Goal: Information Seeking & Learning: Learn about a topic

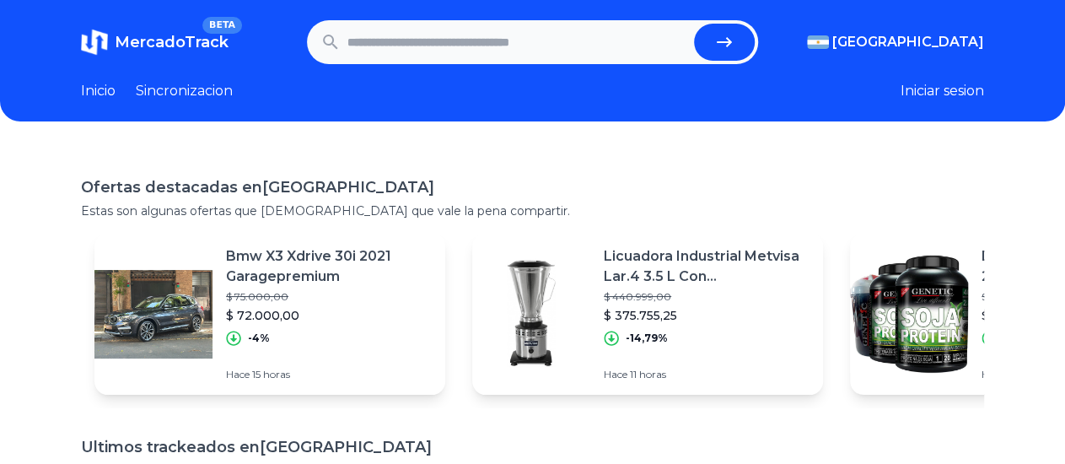
paste input "**********"
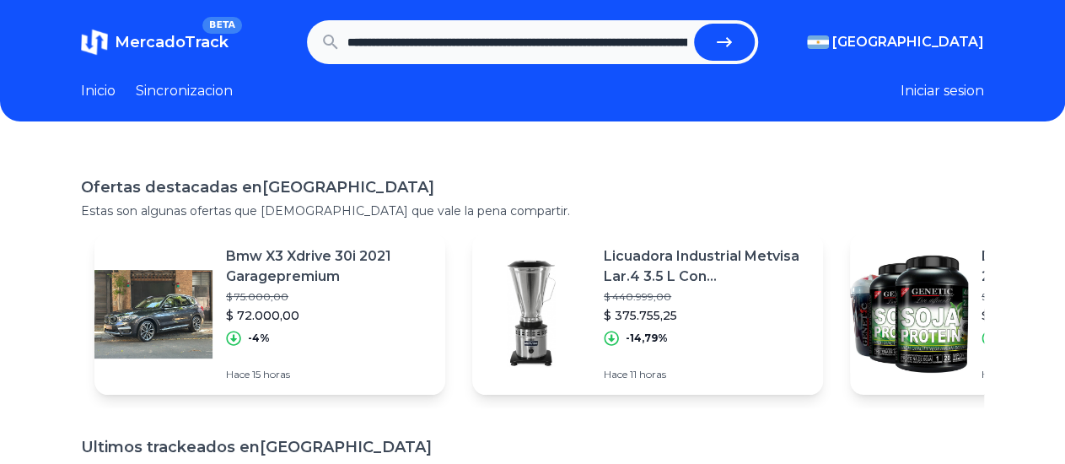
scroll to position [0, 747]
click at [742, 44] on icon "submit" at bounding box center [732, 42] width 20 height 20
type input "**********"
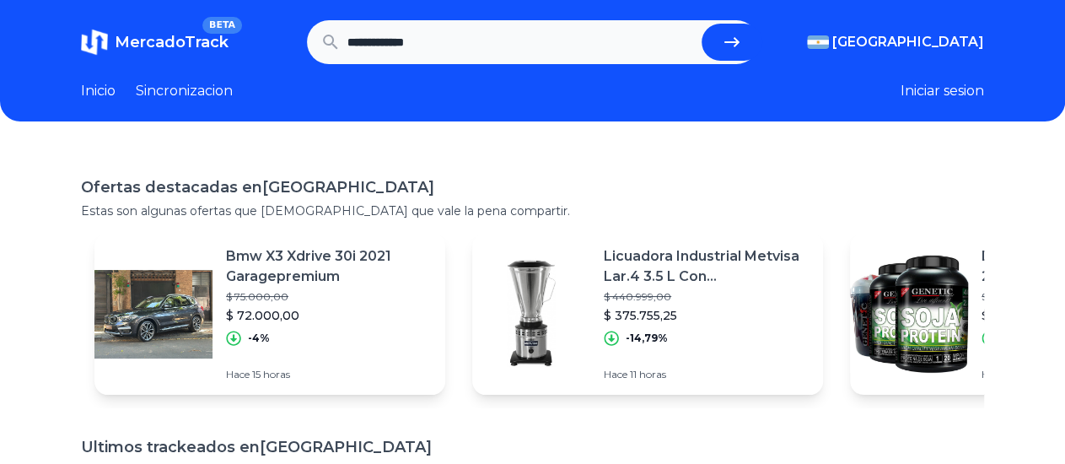
scroll to position [0, 0]
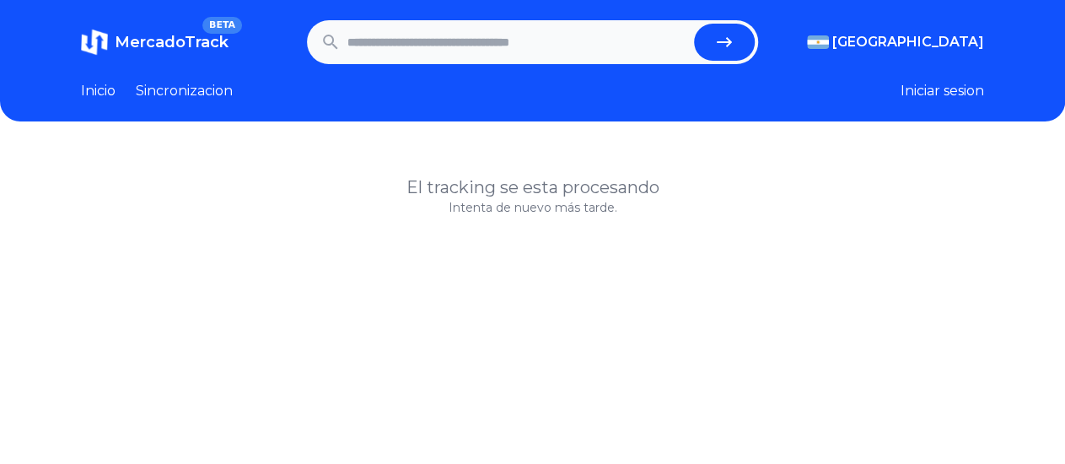
paste input "**********"
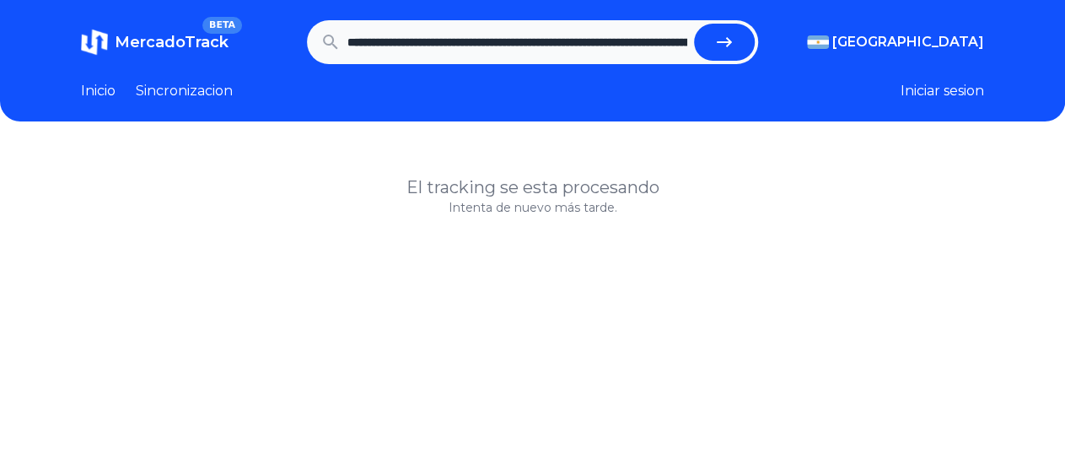
scroll to position [0, 747]
click at [722, 46] on button "submit" at bounding box center [732, 42] width 61 height 37
type input "**********"
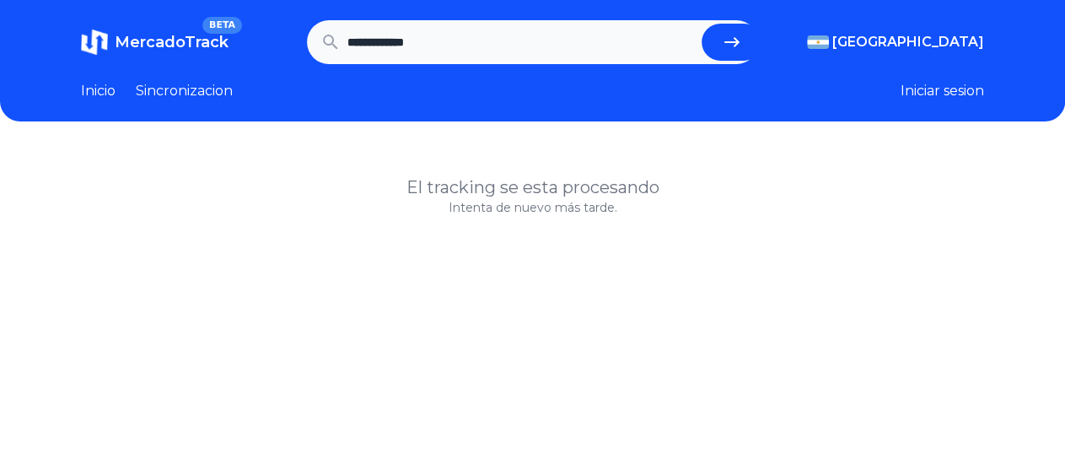
scroll to position [0, 0]
click at [452, 32] on input "text" at bounding box center [518, 42] width 341 height 37
type input "**********"
click at [694, 24] on button "submit" at bounding box center [724, 42] width 61 height 37
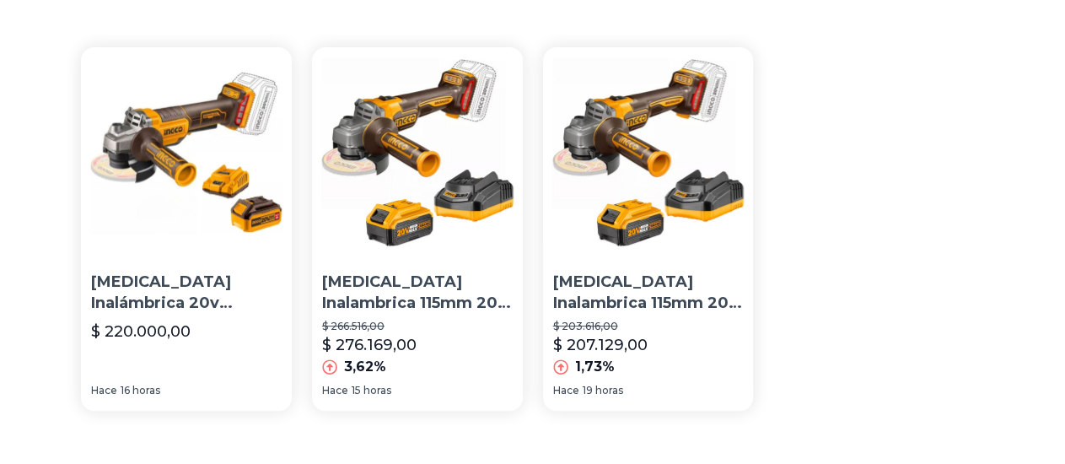
scroll to position [88, 0]
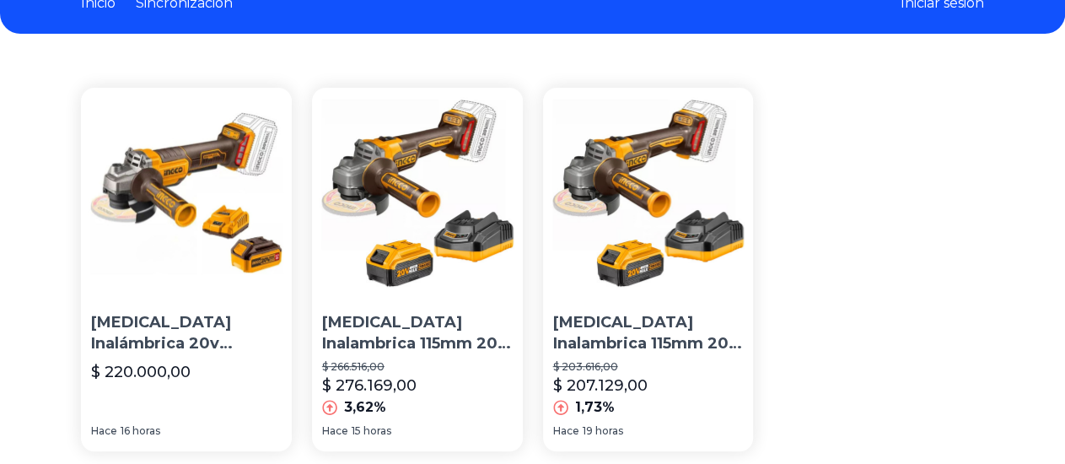
click at [168, 171] on img at bounding box center [186, 193] width 211 height 211
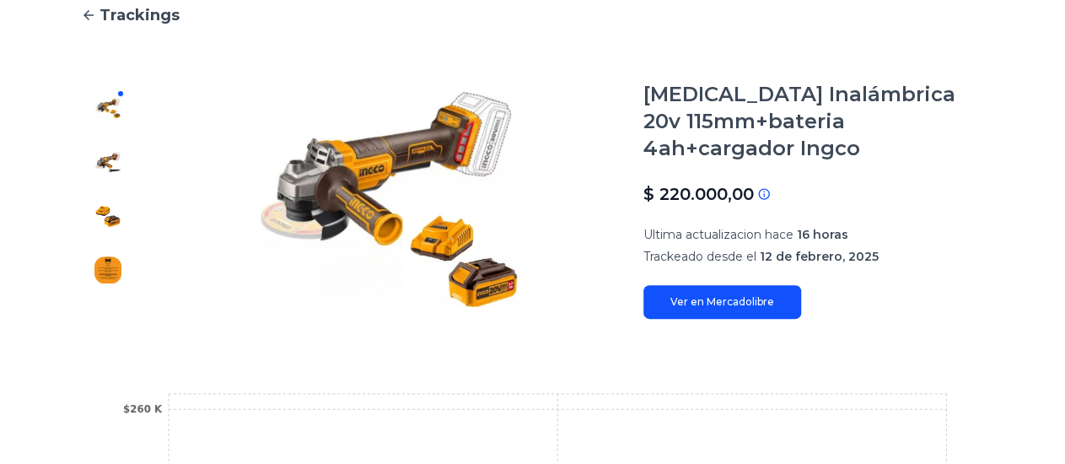
scroll to position [76, 0]
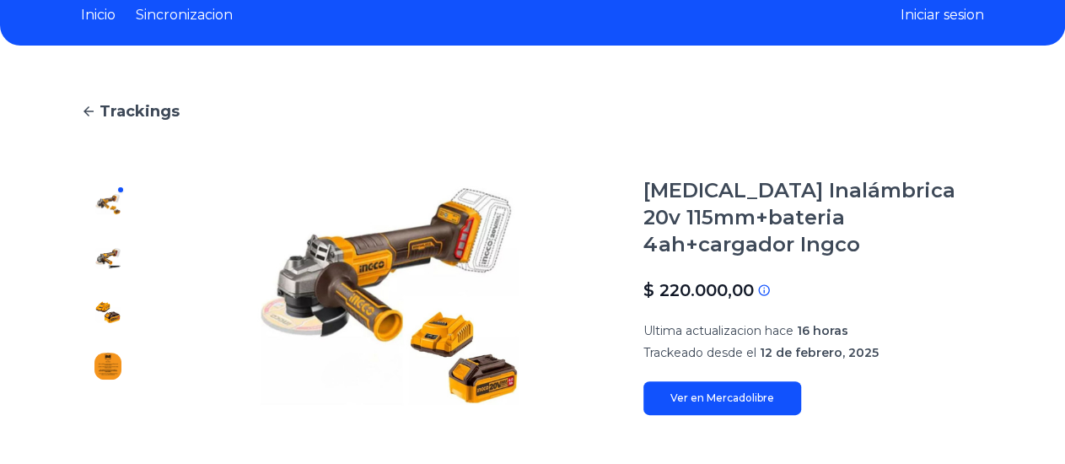
type input "**********"
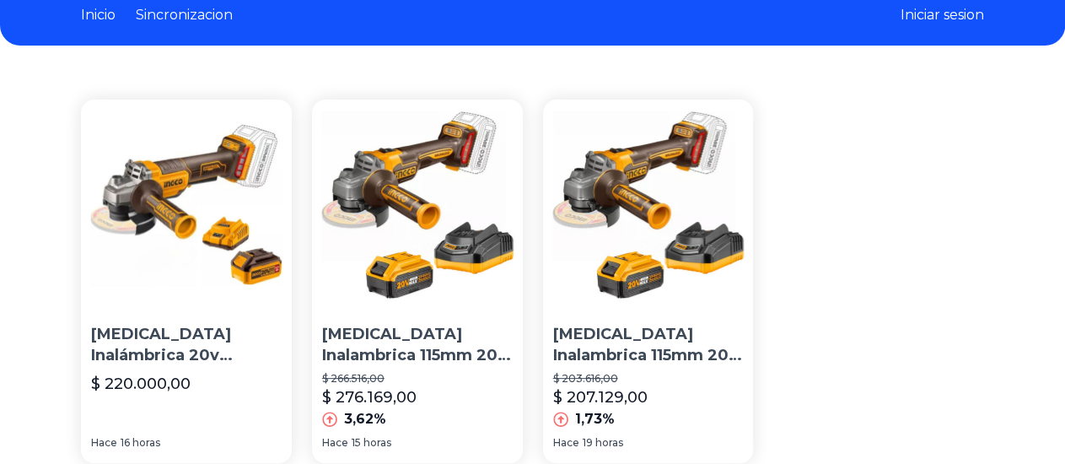
scroll to position [88, 0]
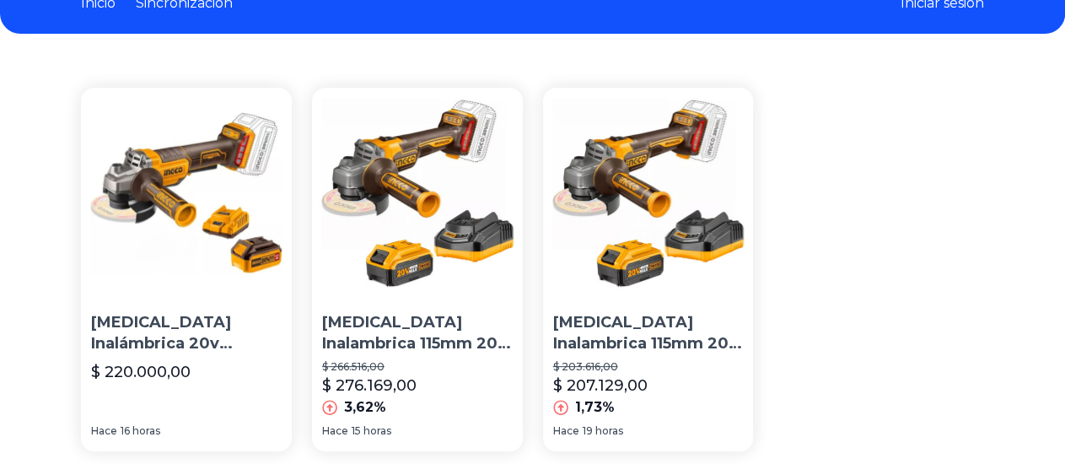
click at [360, 159] on img at bounding box center [417, 193] width 211 height 211
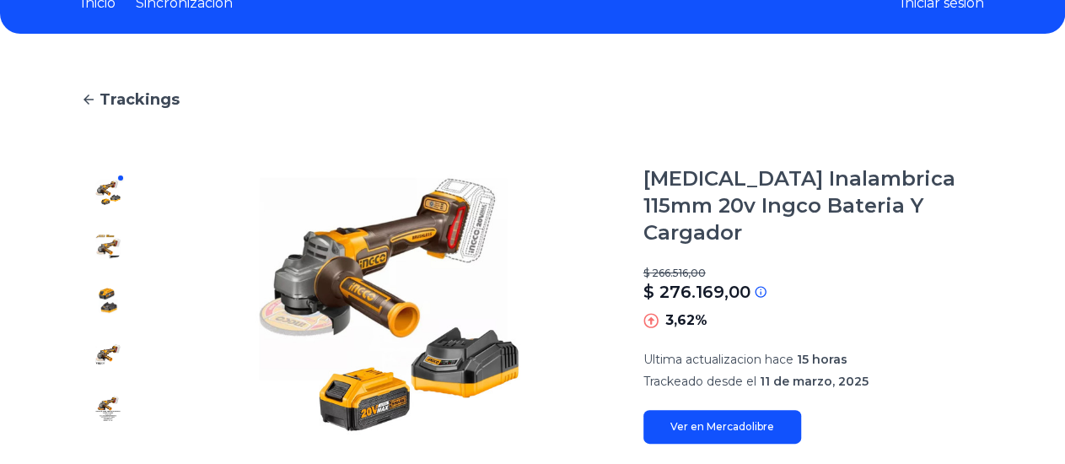
type input "**********"
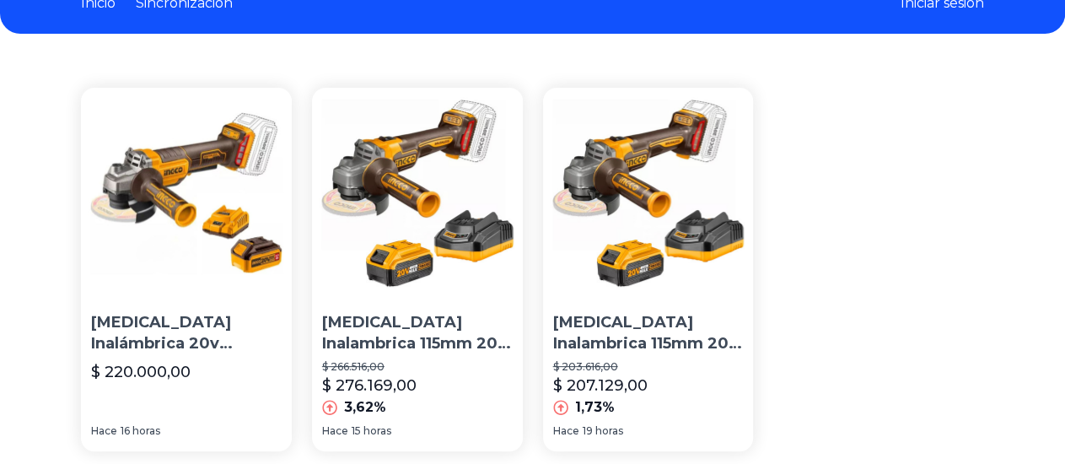
click at [549, 192] on img at bounding box center [648, 193] width 211 height 211
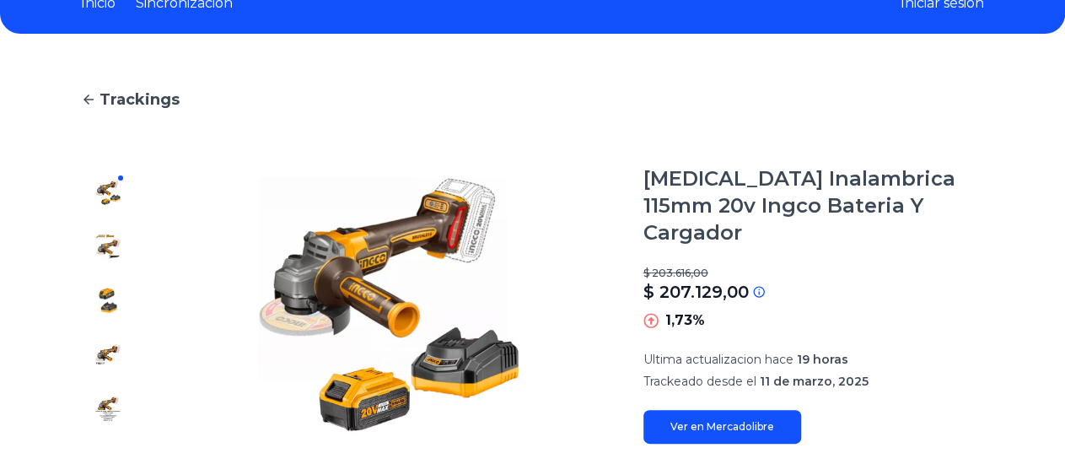
type input "**********"
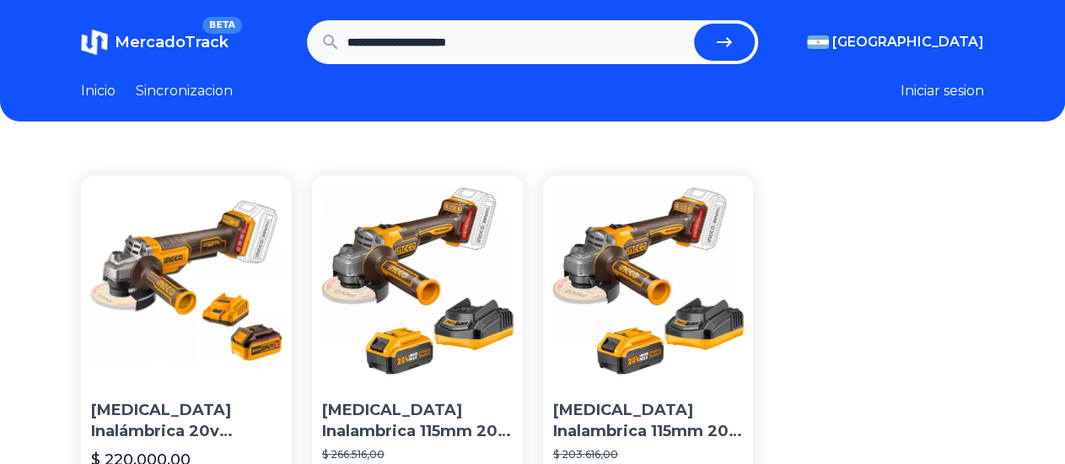
click at [173, 40] on span "MercadoTrack" at bounding box center [172, 42] width 114 height 19
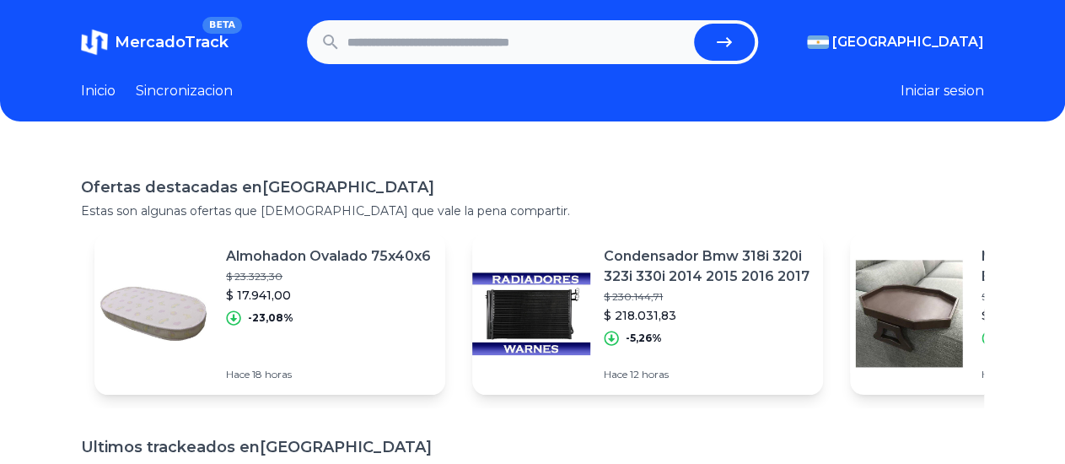
click at [435, 38] on input "text" at bounding box center [518, 42] width 341 height 37
type input "*****"
click at [694, 24] on button "submit" at bounding box center [724, 42] width 61 height 37
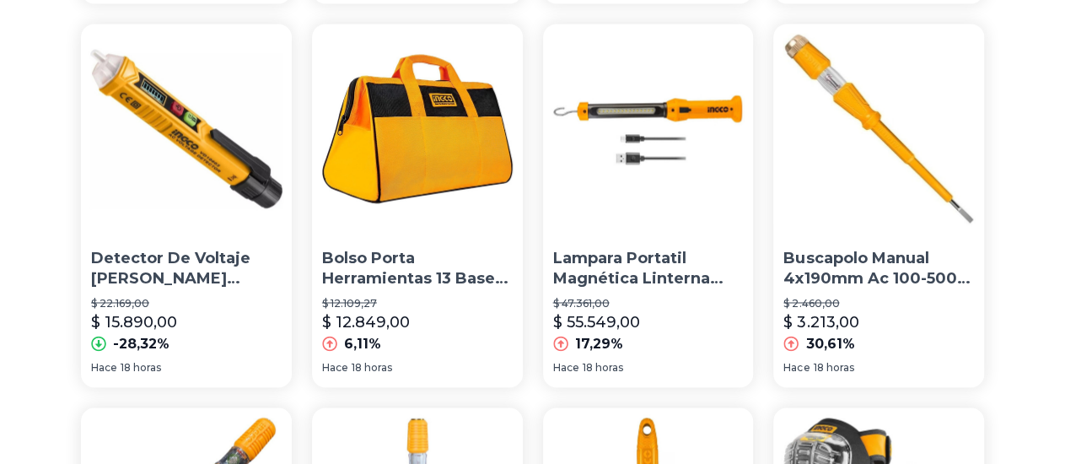
scroll to position [1317, 0]
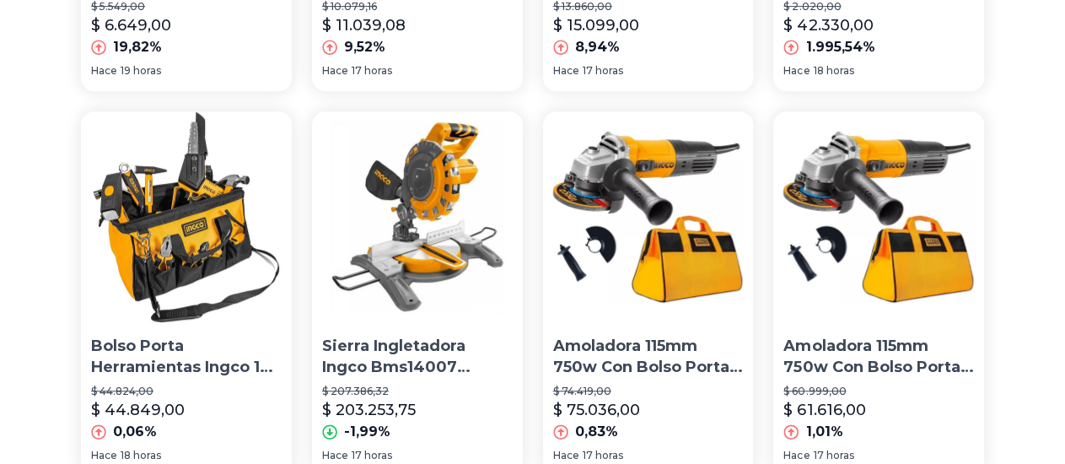
scroll to position [439, 0]
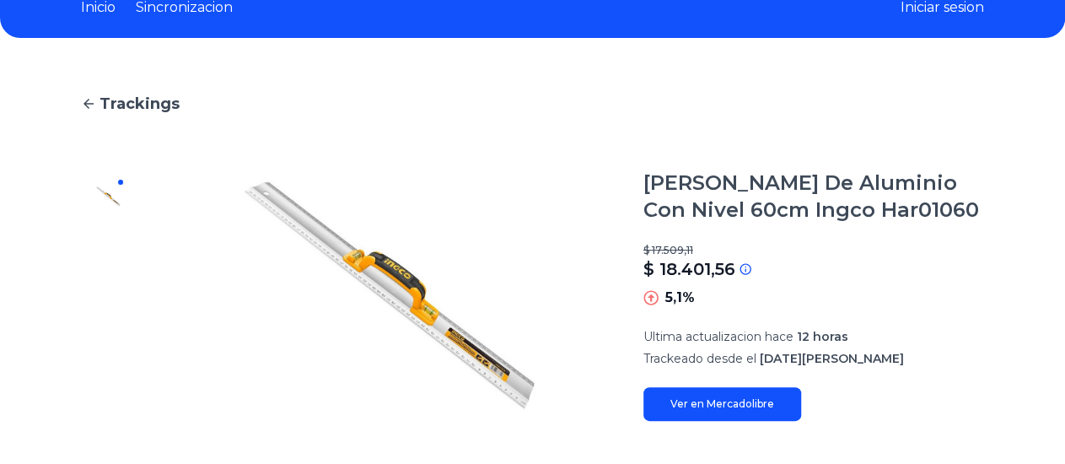
scroll to position [88, 0]
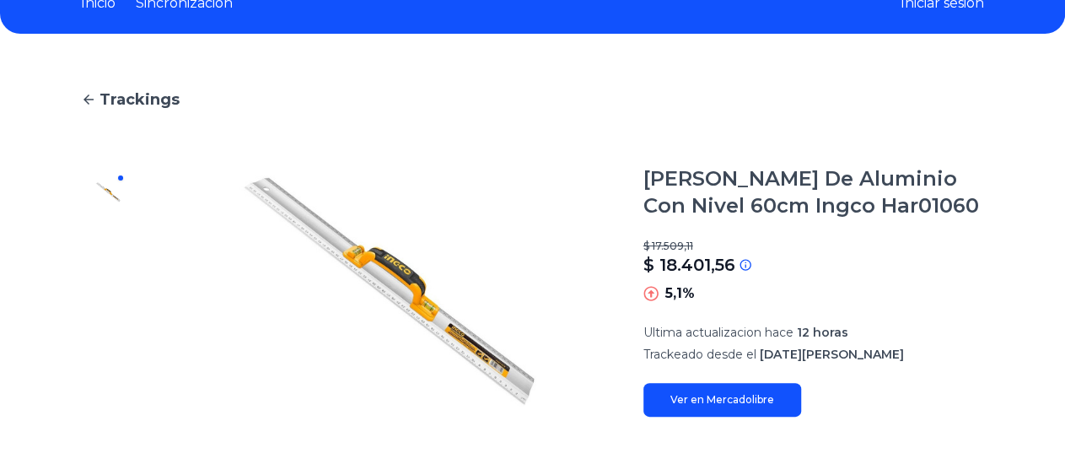
type input "*****"
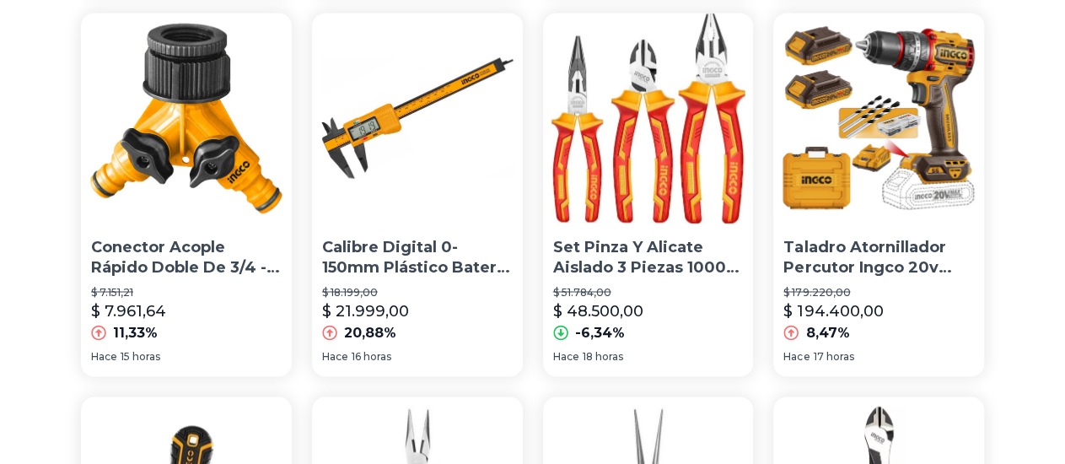
scroll to position [1316, 0]
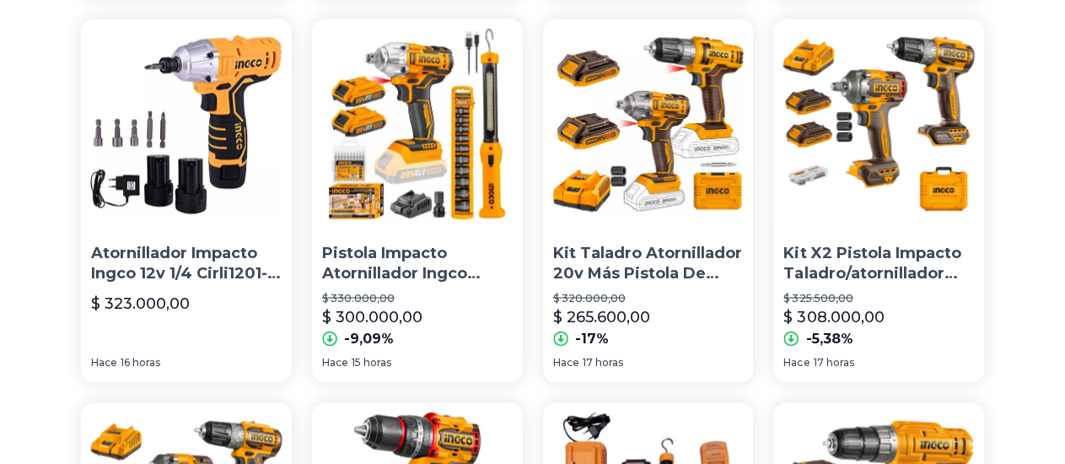
scroll to position [1316, 0]
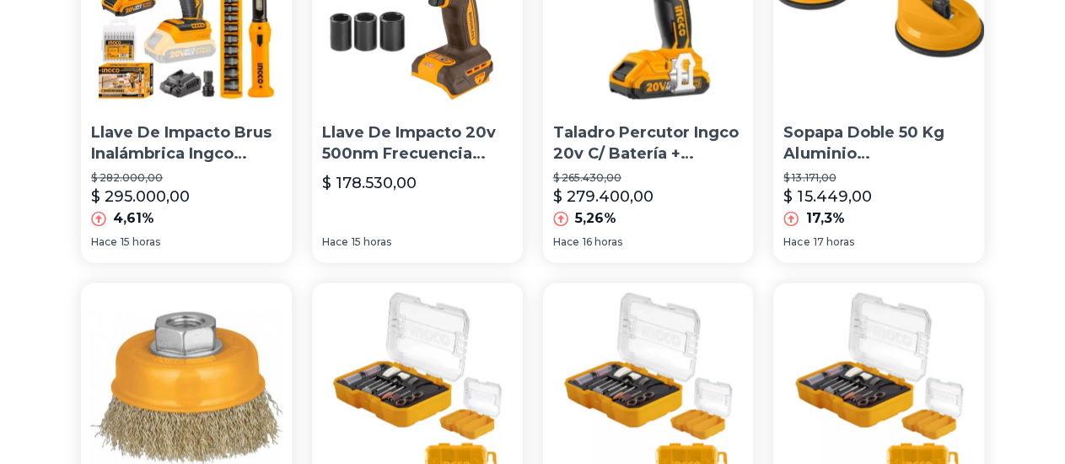
scroll to position [1140, 0]
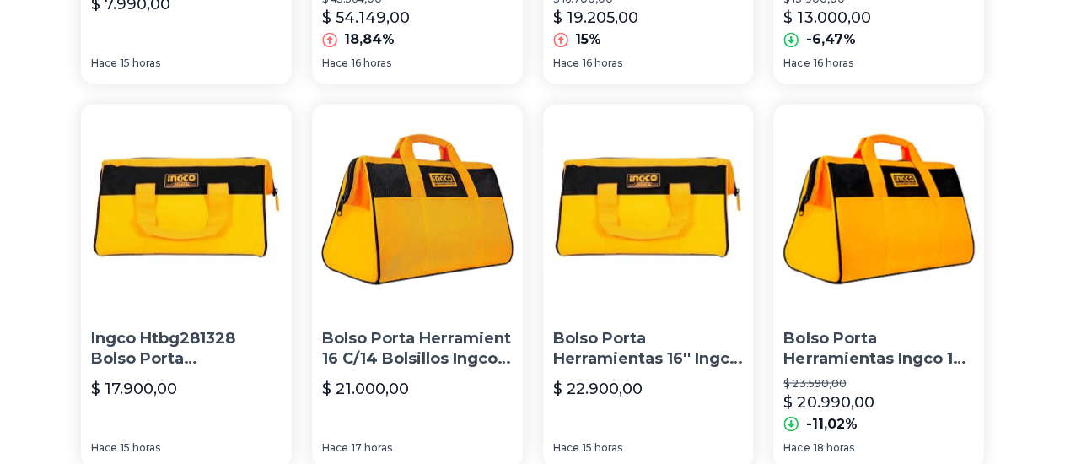
scroll to position [1228, 0]
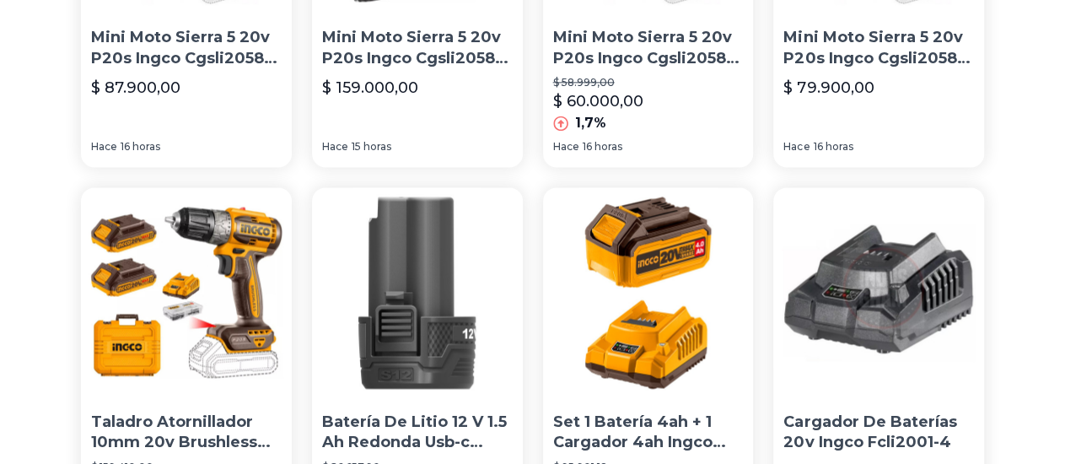
scroll to position [1228, 0]
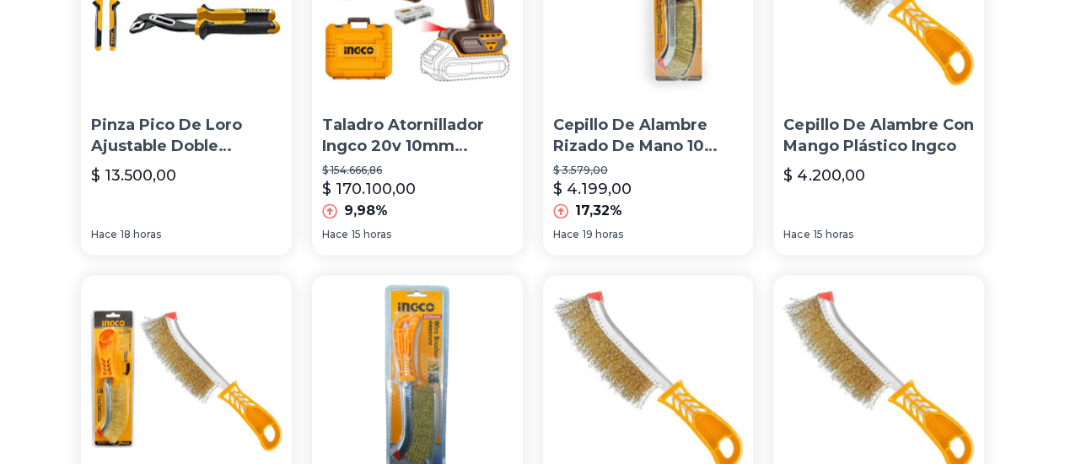
scroll to position [1140, 0]
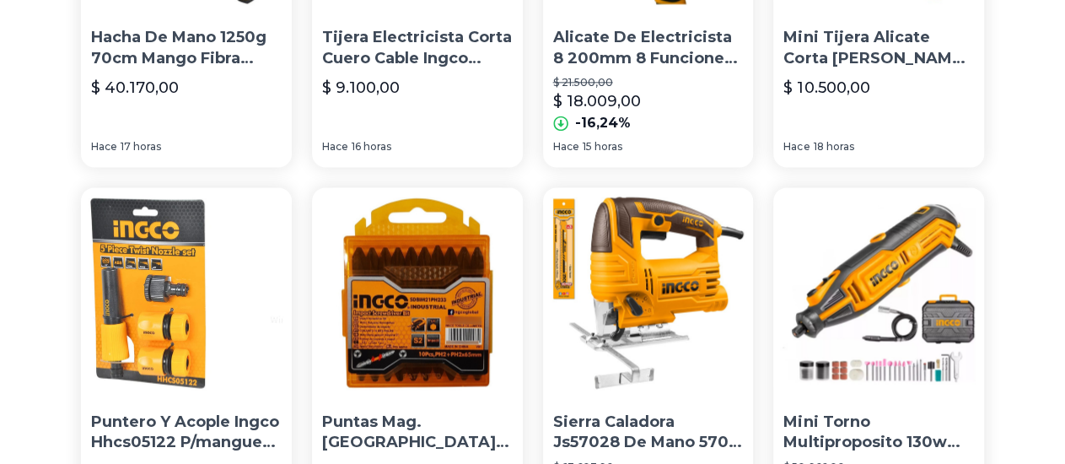
scroll to position [1140, 0]
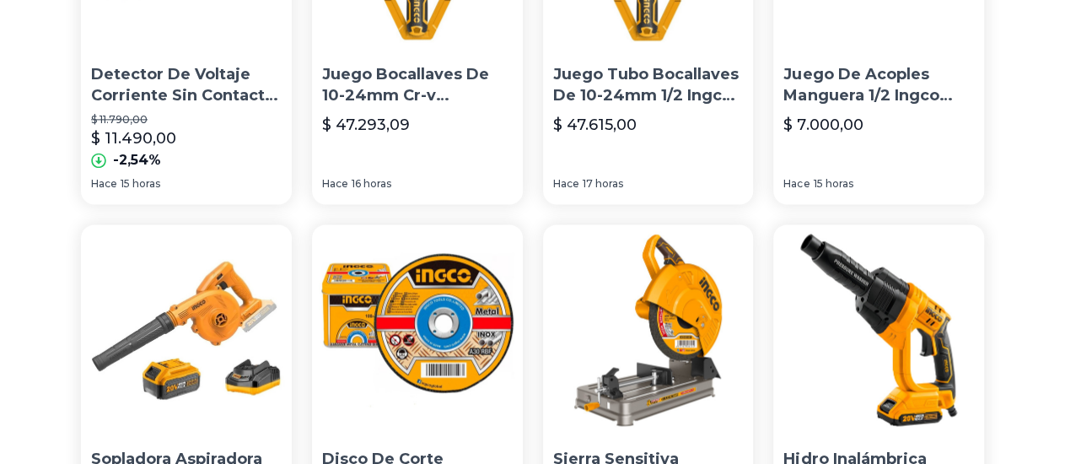
scroll to position [1140, 0]
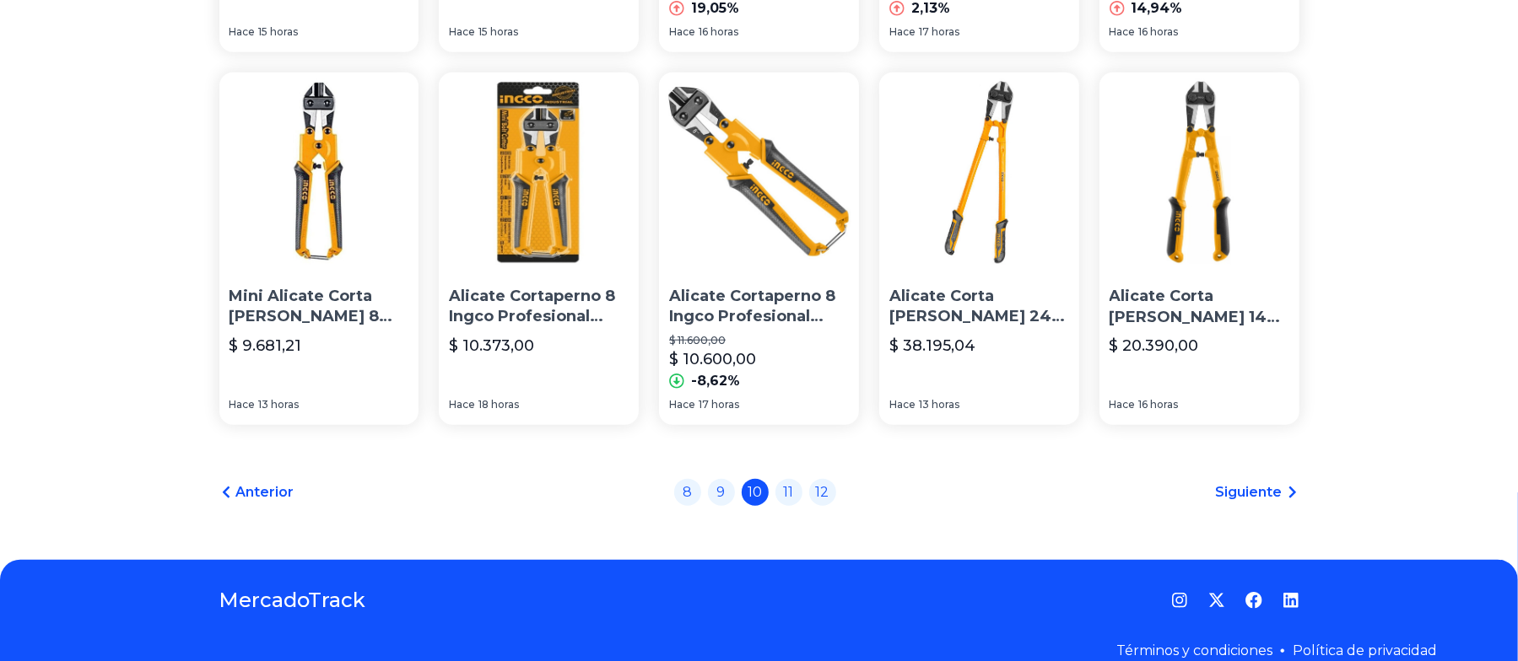
scroll to position [1249, 0]
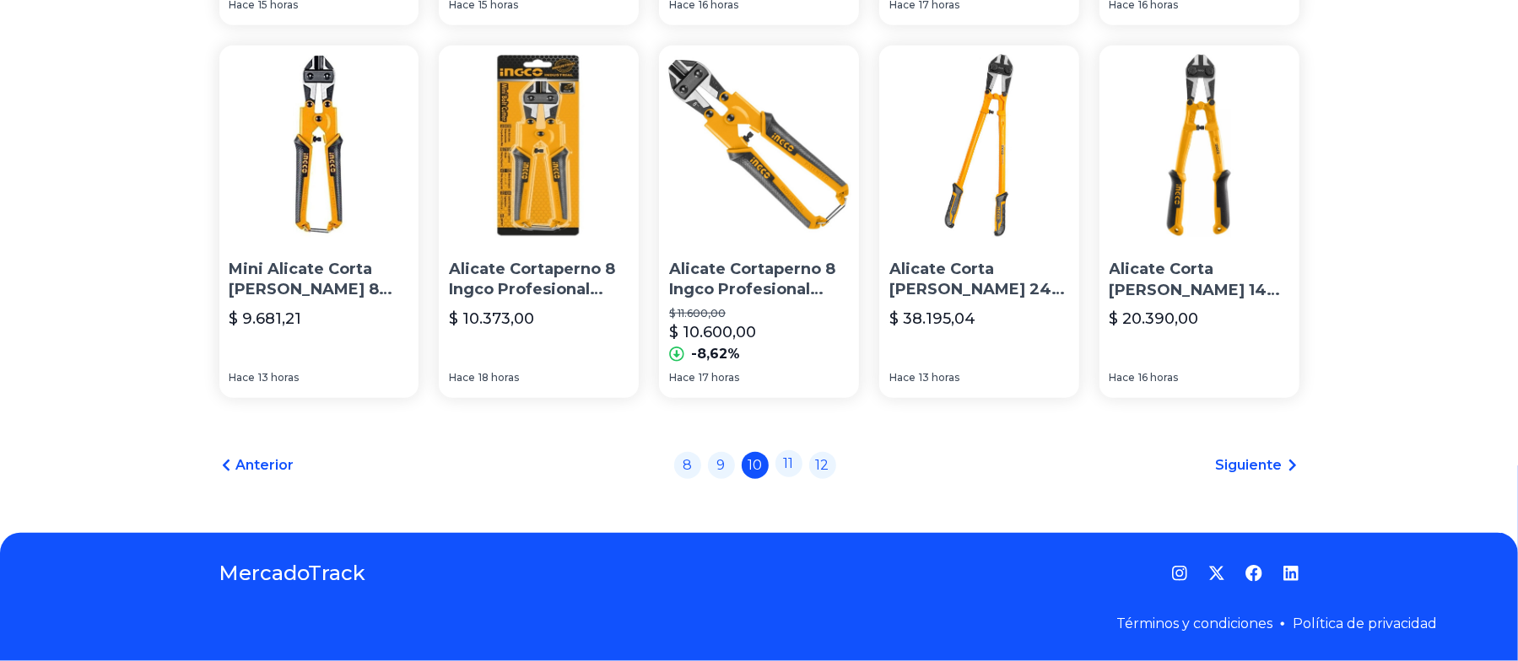
click at [796, 456] on link "11" at bounding box center [788, 463] width 27 height 27
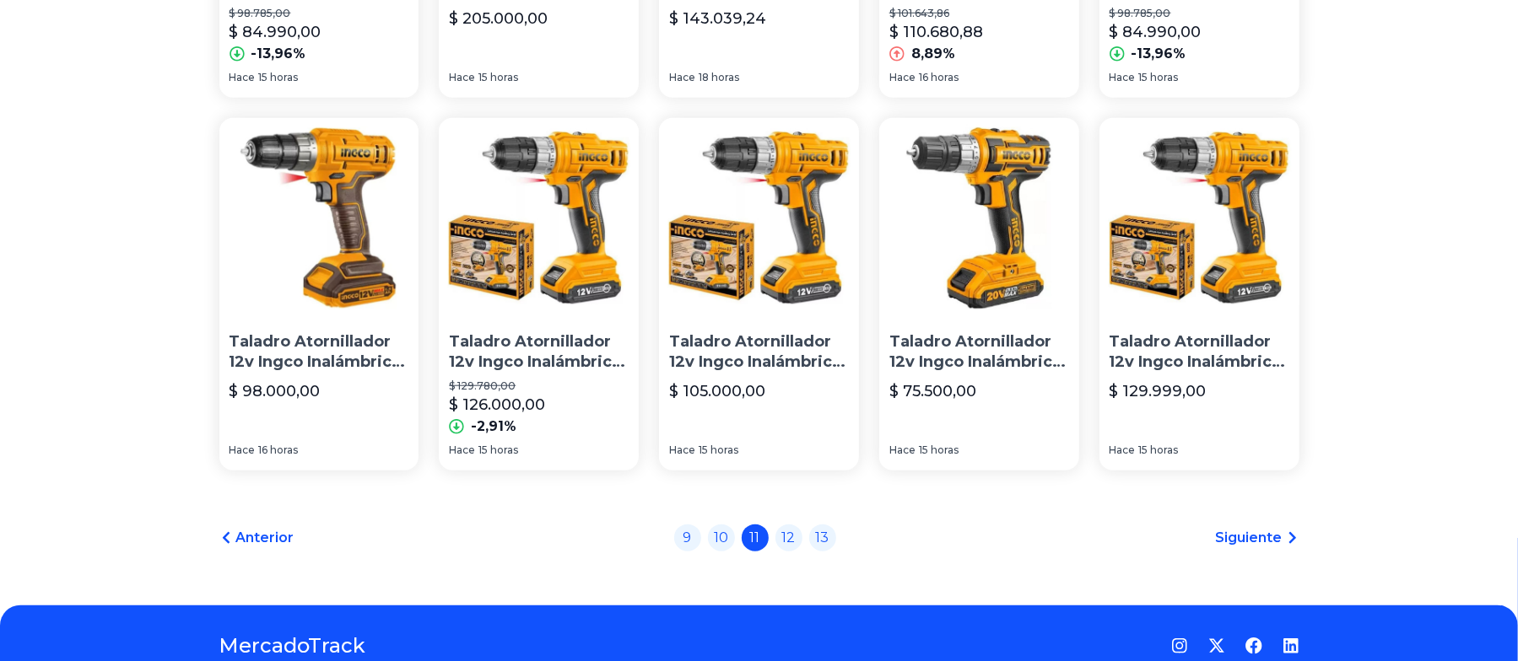
scroll to position [1191, 0]
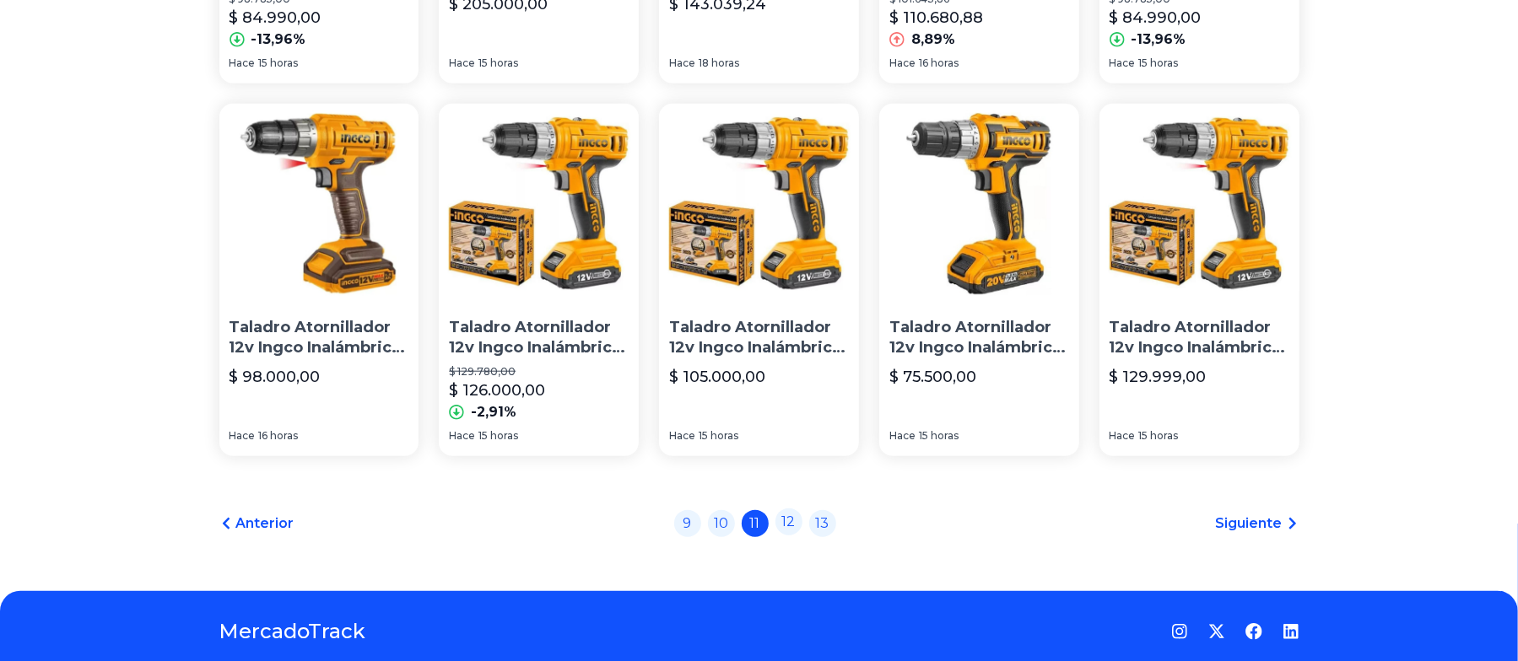
click at [789, 463] on link "12" at bounding box center [788, 522] width 27 height 27
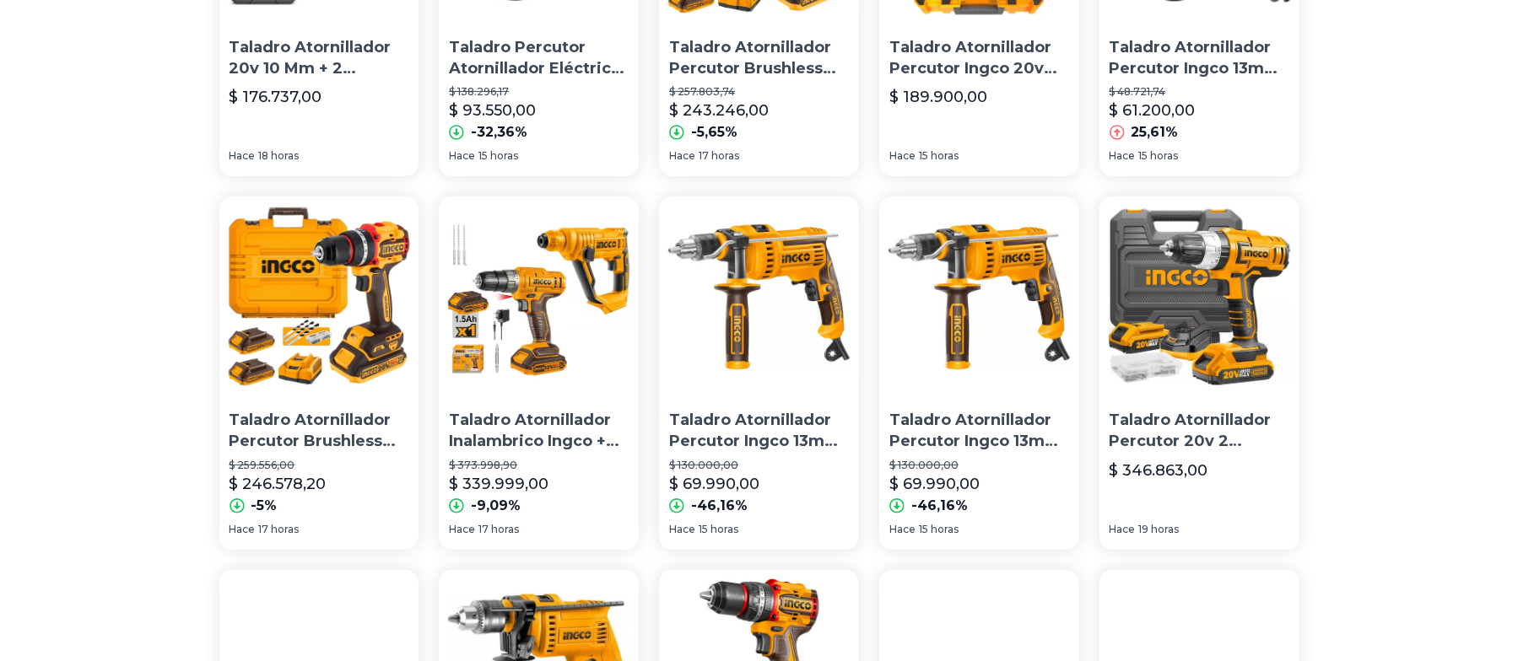
scroll to position [412, 0]
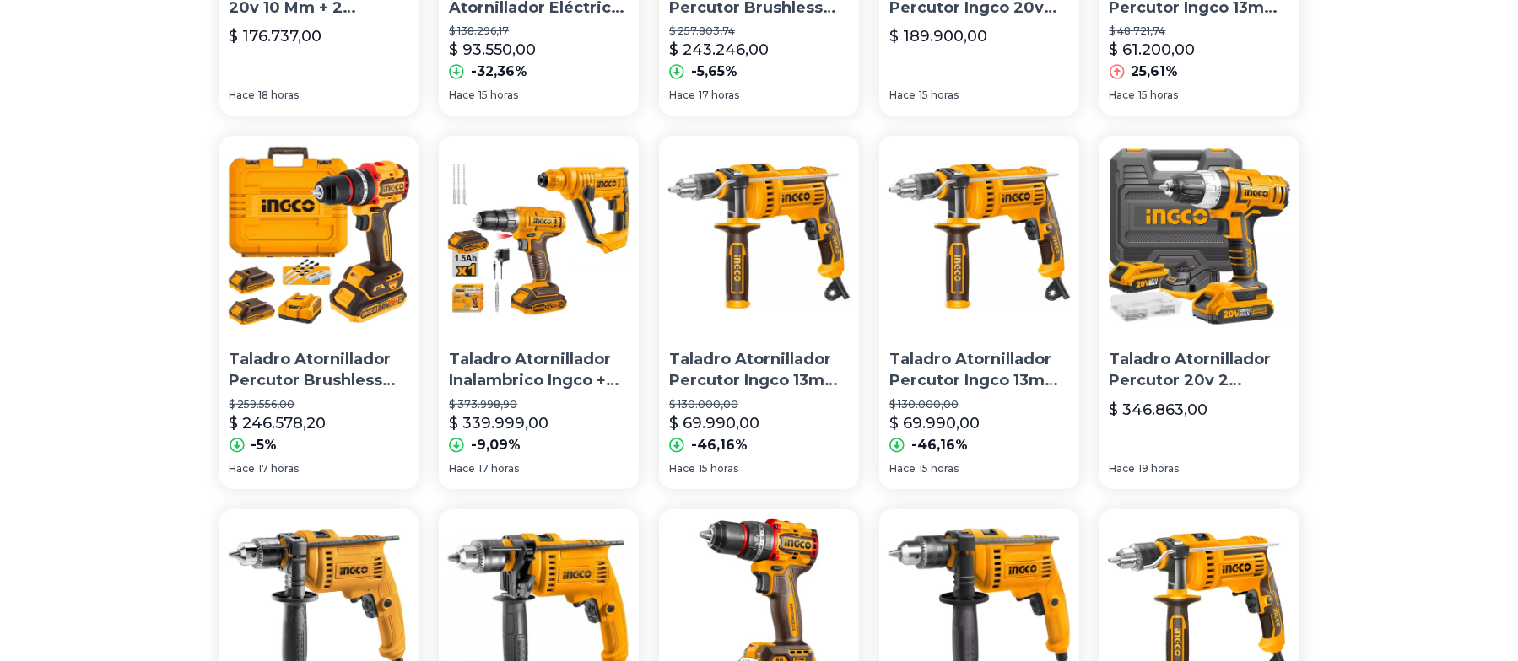
drag, startPoint x: 1531, startPoint y: 74, endPoint x: 1501, endPoint y: 278, distance: 205.4
click at [1065, 279] on div "Taladro Atornillador 20v 10 Mm + 2 Baterias + Cargador Ingco $ 176.737,00 Hace …" at bounding box center [759, 539] width 1518 height 1607
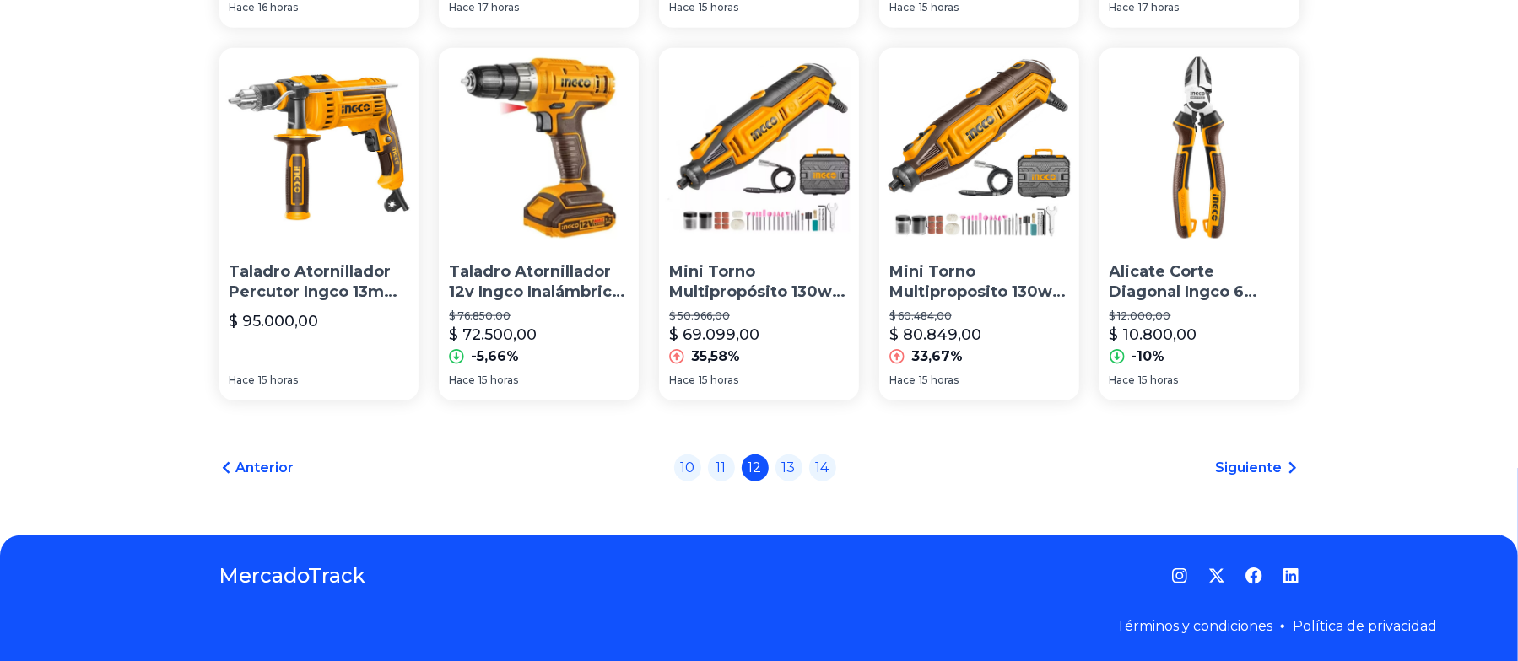
scroll to position [1249, 0]
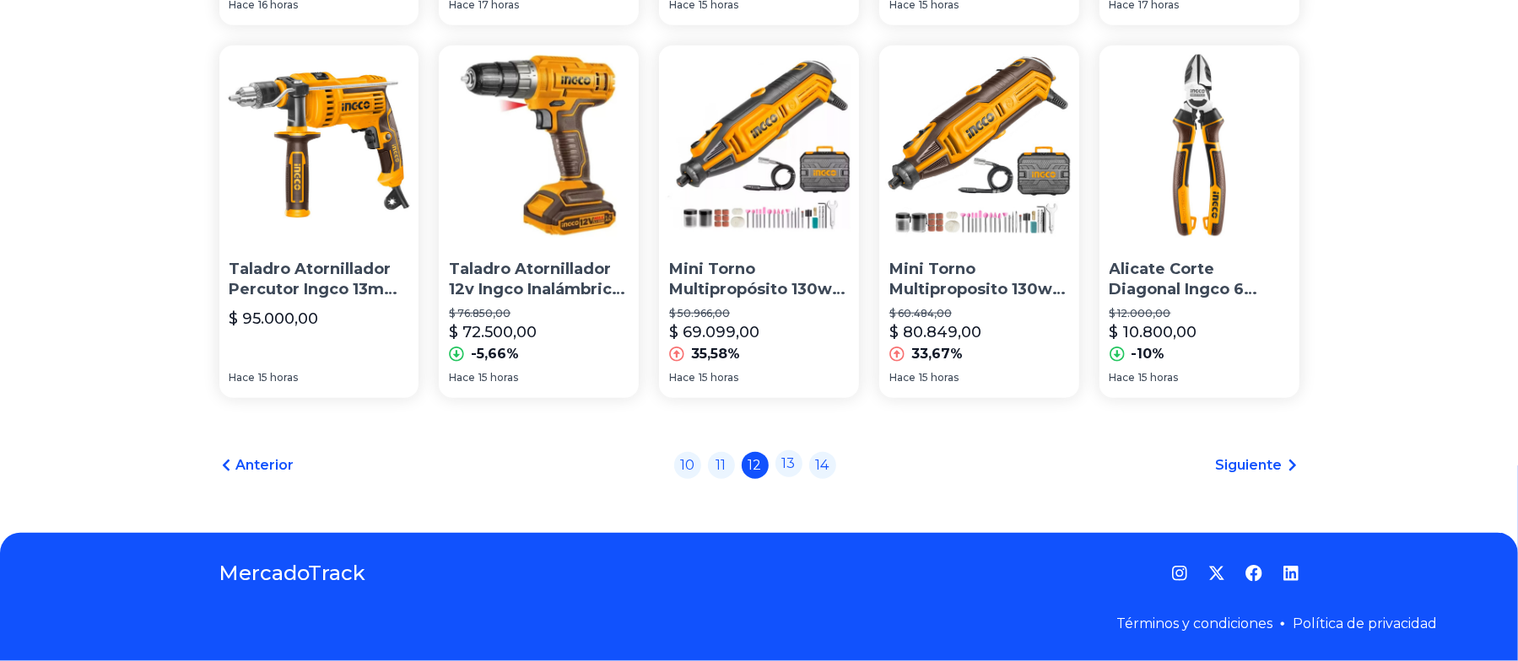
click at [798, 463] on link "13" at bounding box center [788, 463] width 27 height 27
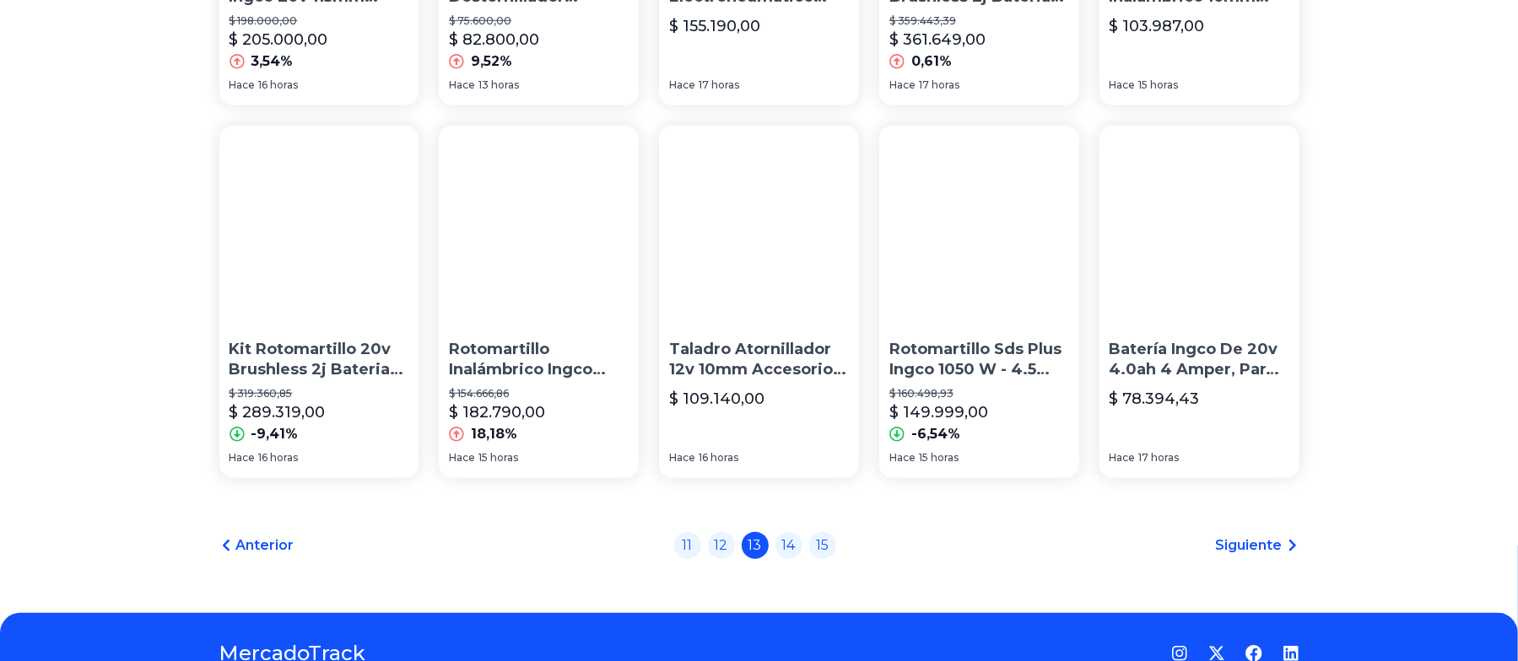
scroll to position [1249, 0]
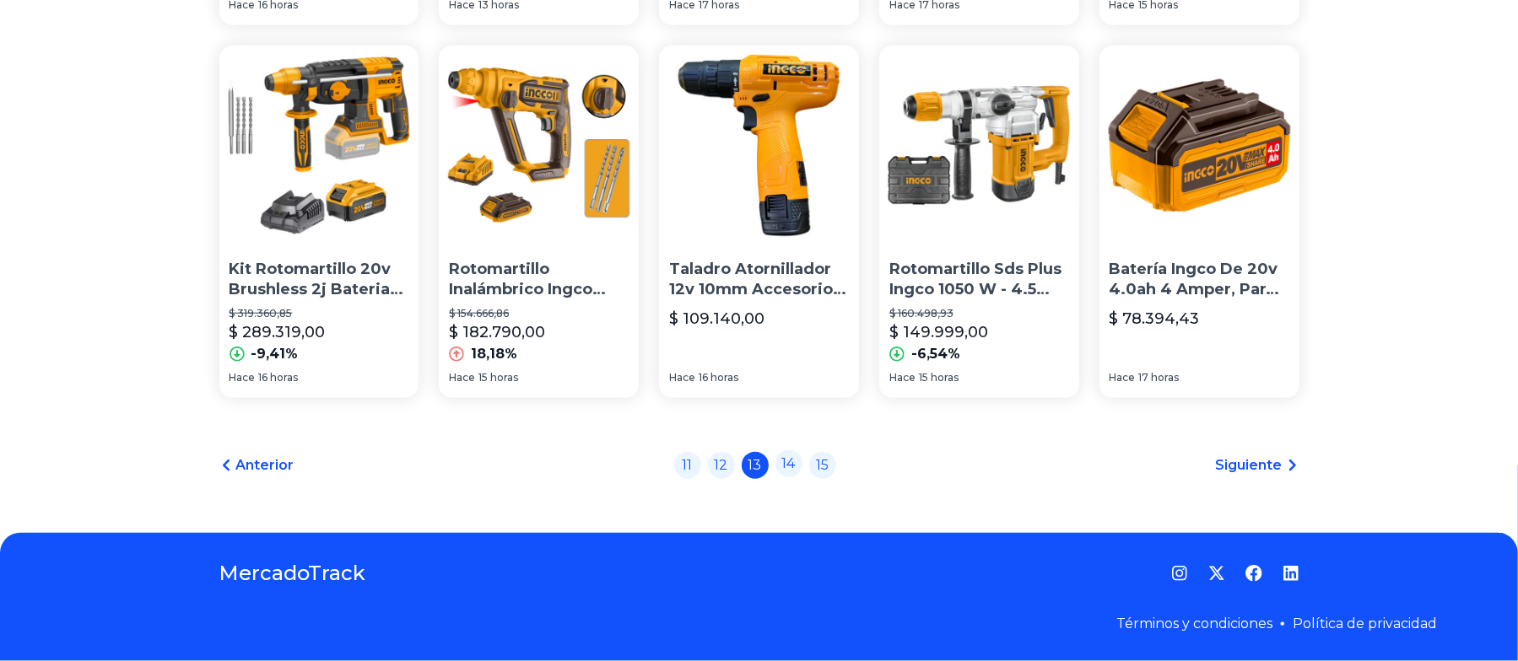
click at [800, 463] on link "14" at bounding box center [788, 463] width 27 height 27
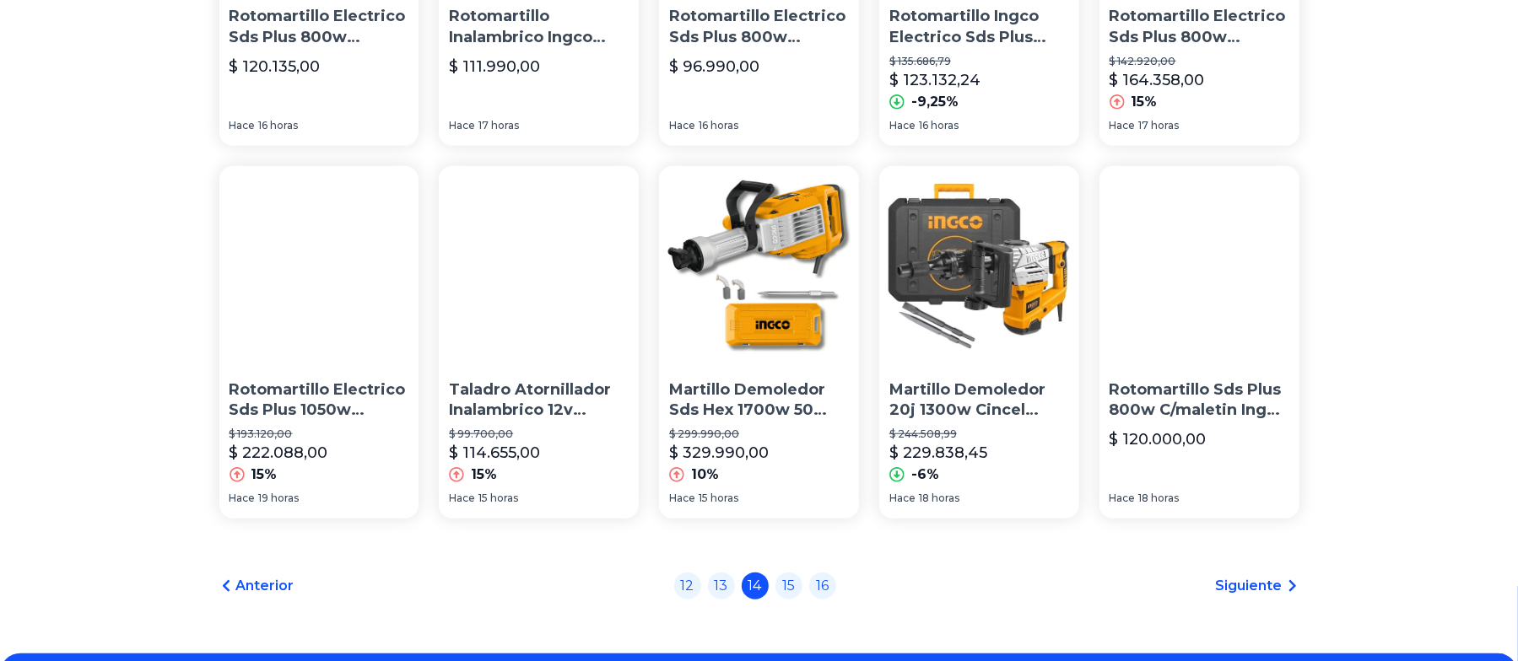
scroll to position [1187, 0]
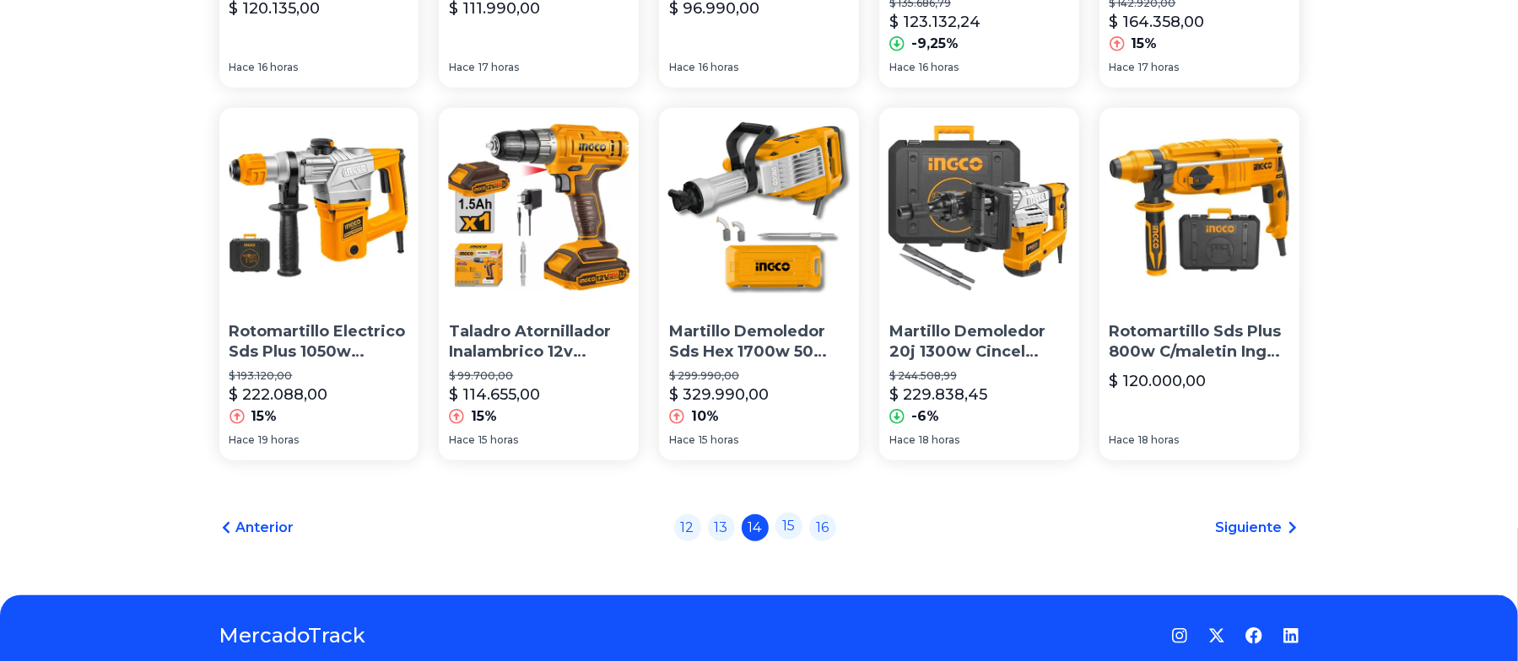
click at [791, 463] on link "15" at bounding box center [788, 526] width 27 height 27
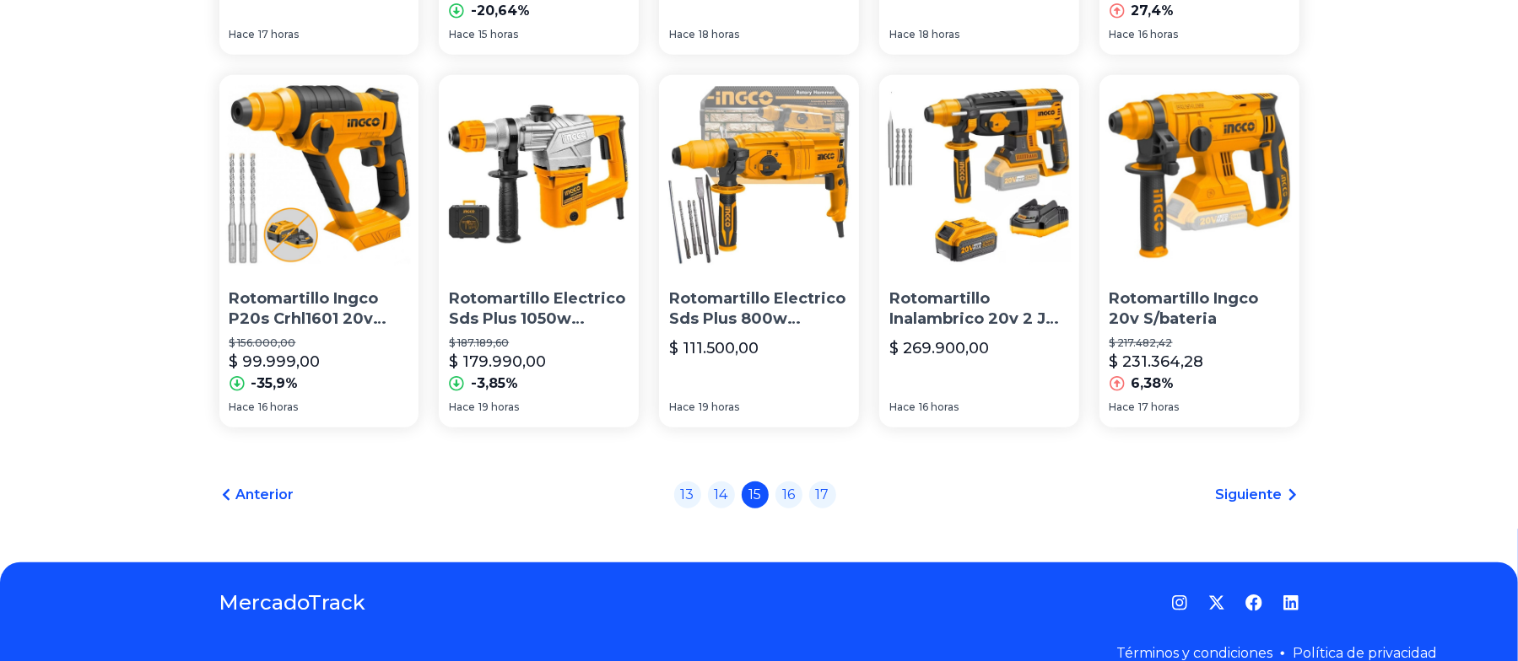
scroll to position [1216, 0]
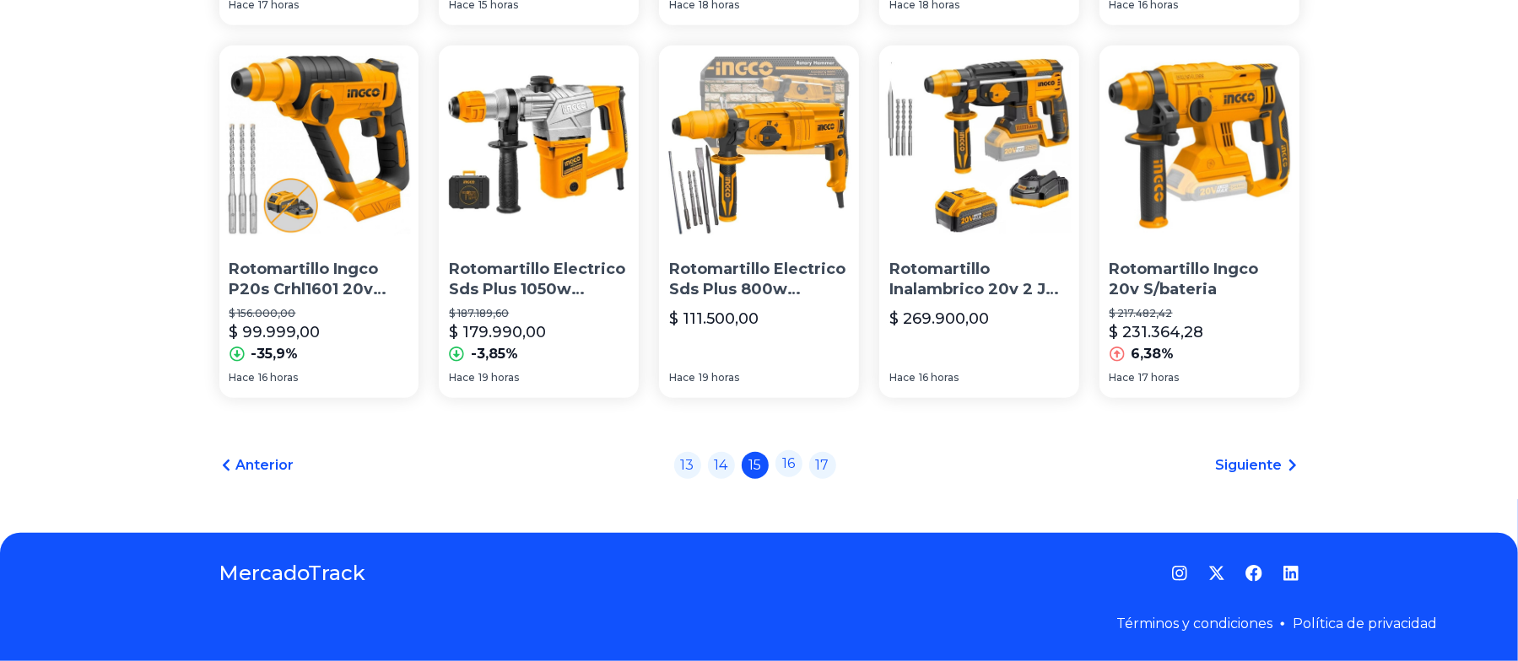
click at [799, 463] on link "16" at bounding box center [788, 463] width 27 height 27
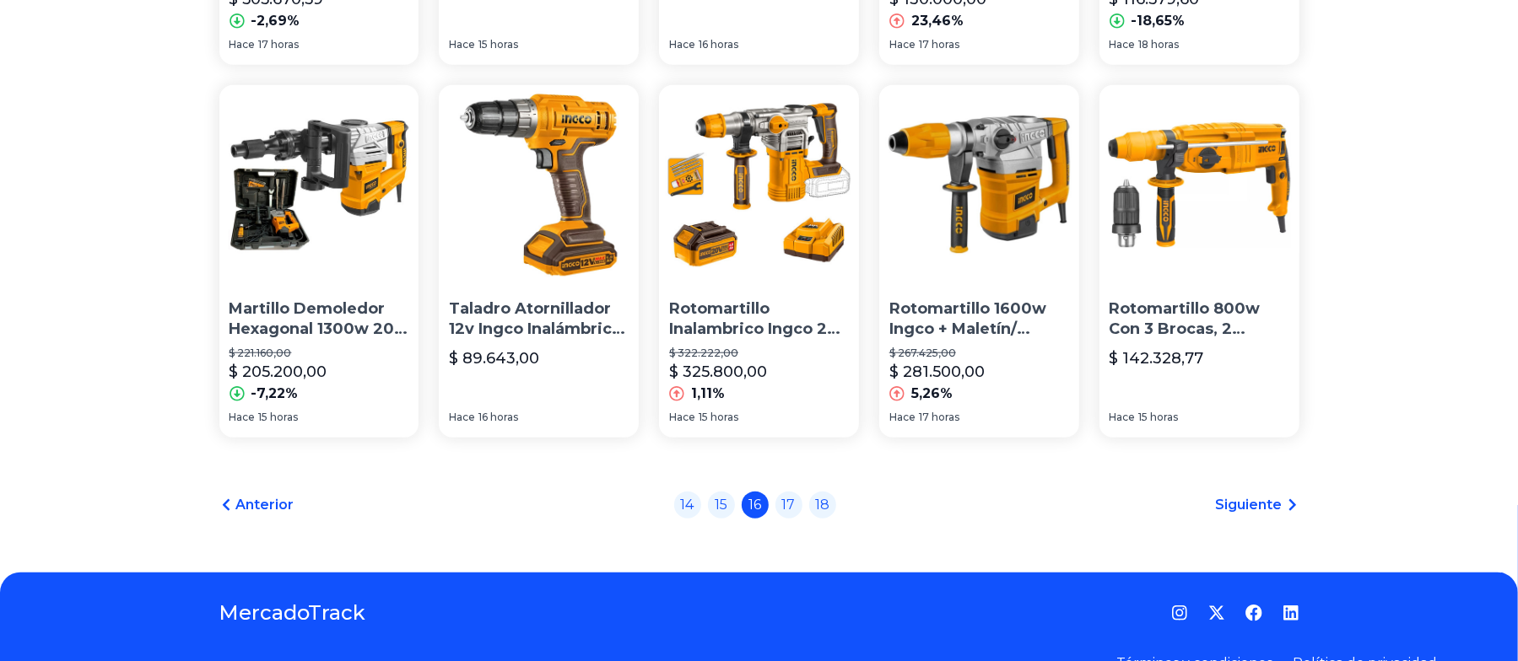
scroll to position [1157, 0]
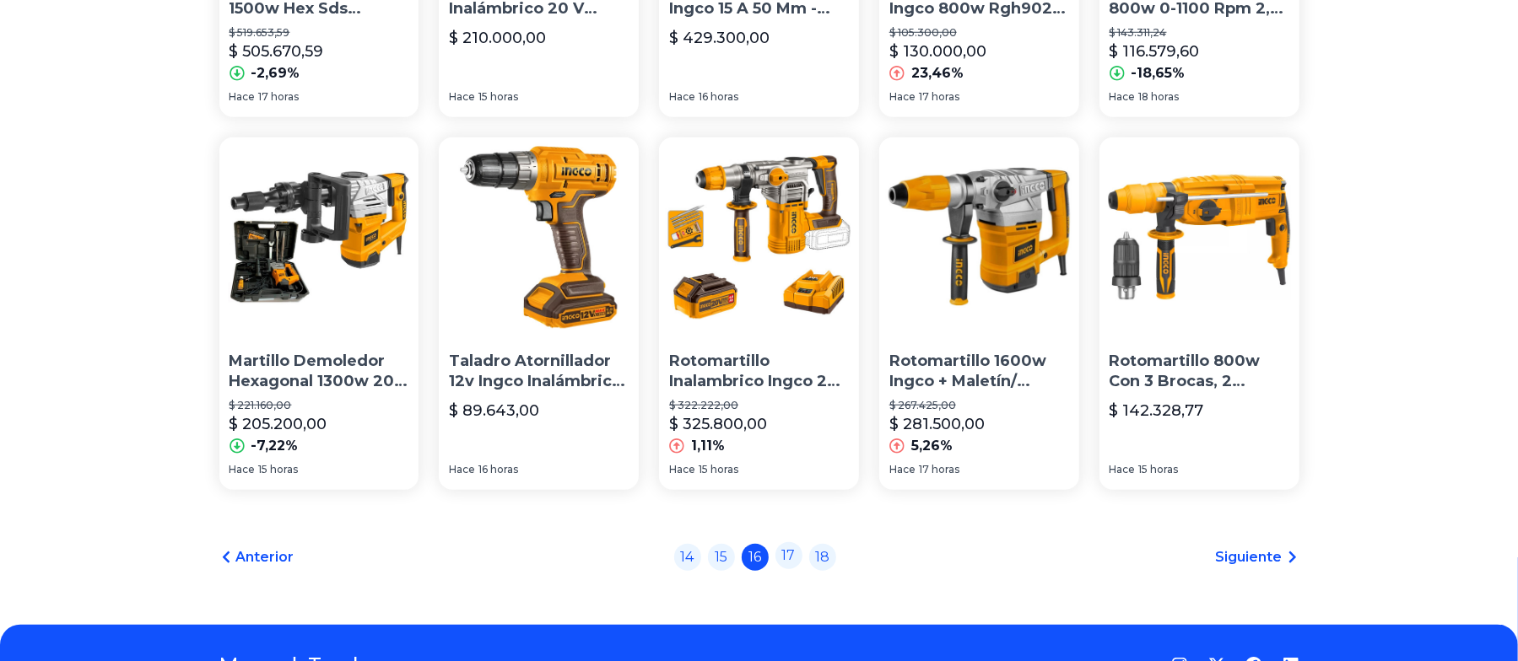
click at [787, 463] on link "17" at bounding box center [788, 555] width 27 height 27
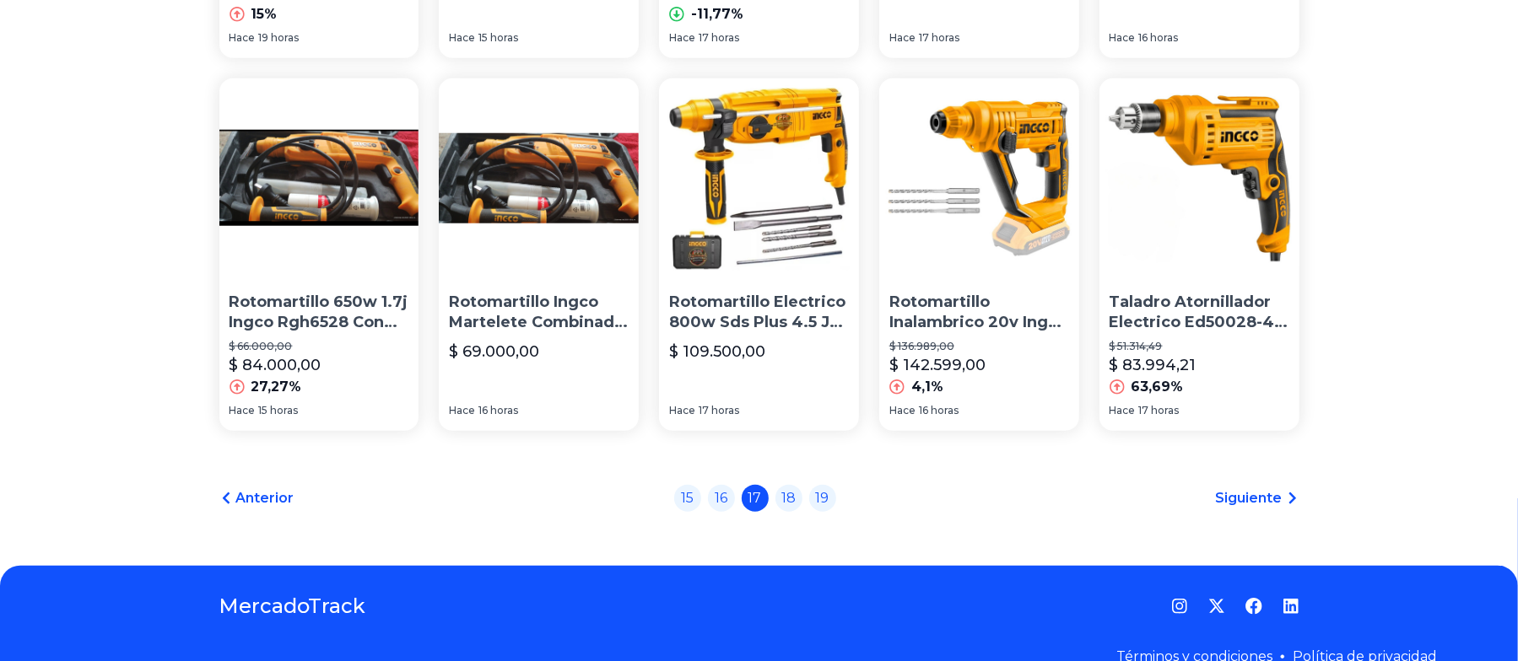
scroll to position [1249, 0]
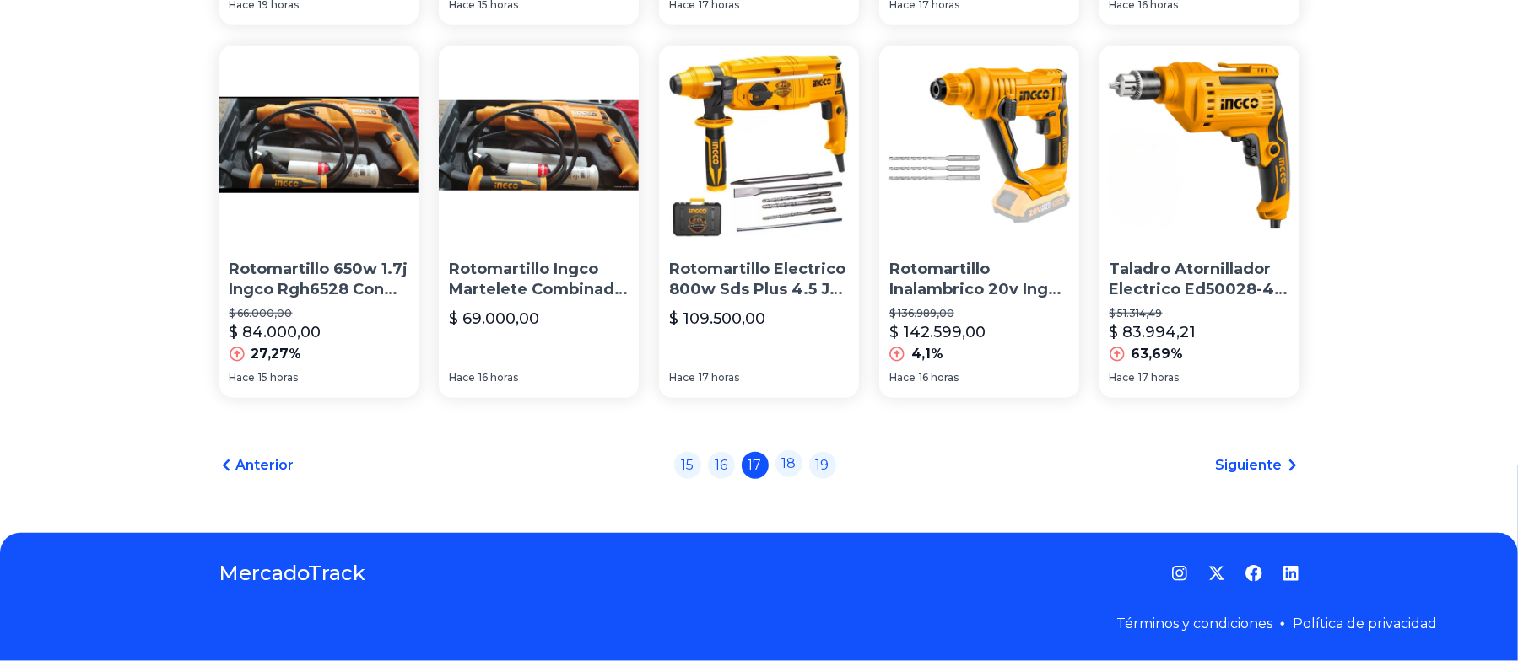
click at [801, 463] on link "18" at bounding box center [788, 463] width 27 height 27
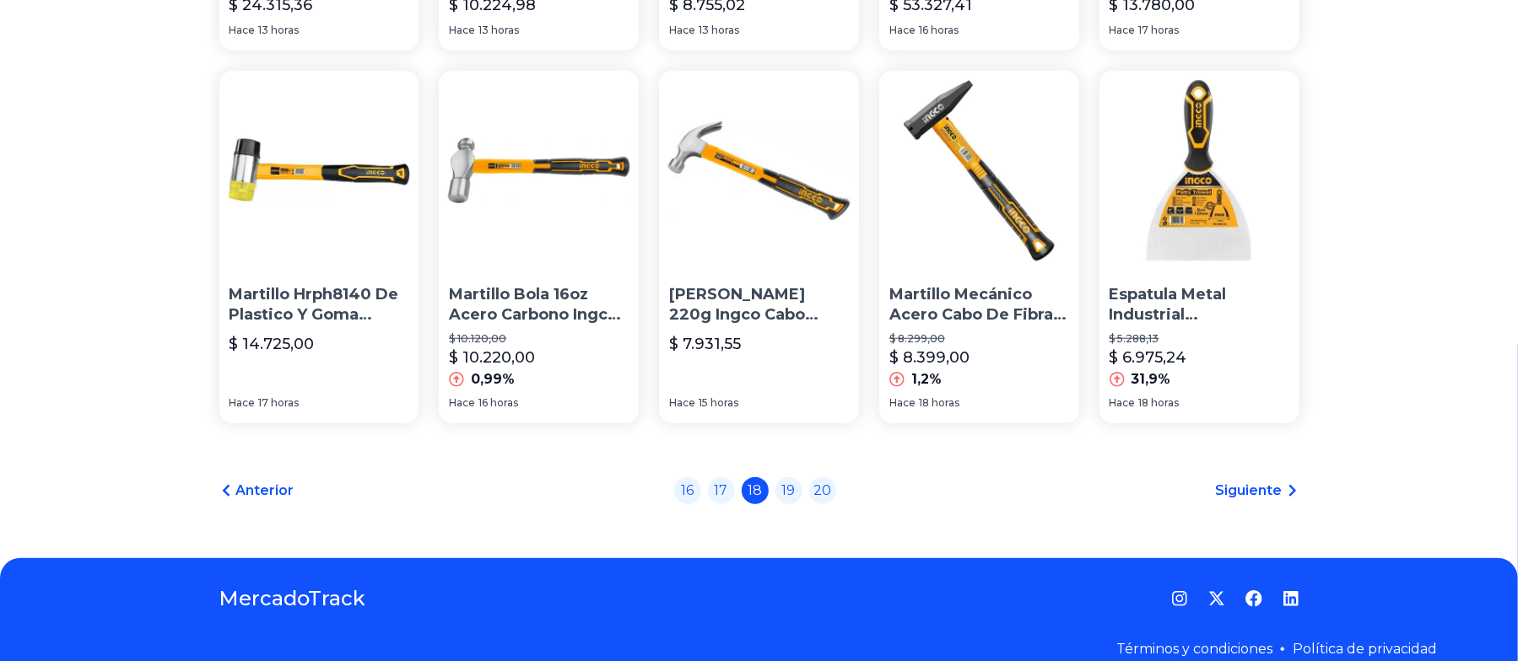
scroll to position [1182, 0]
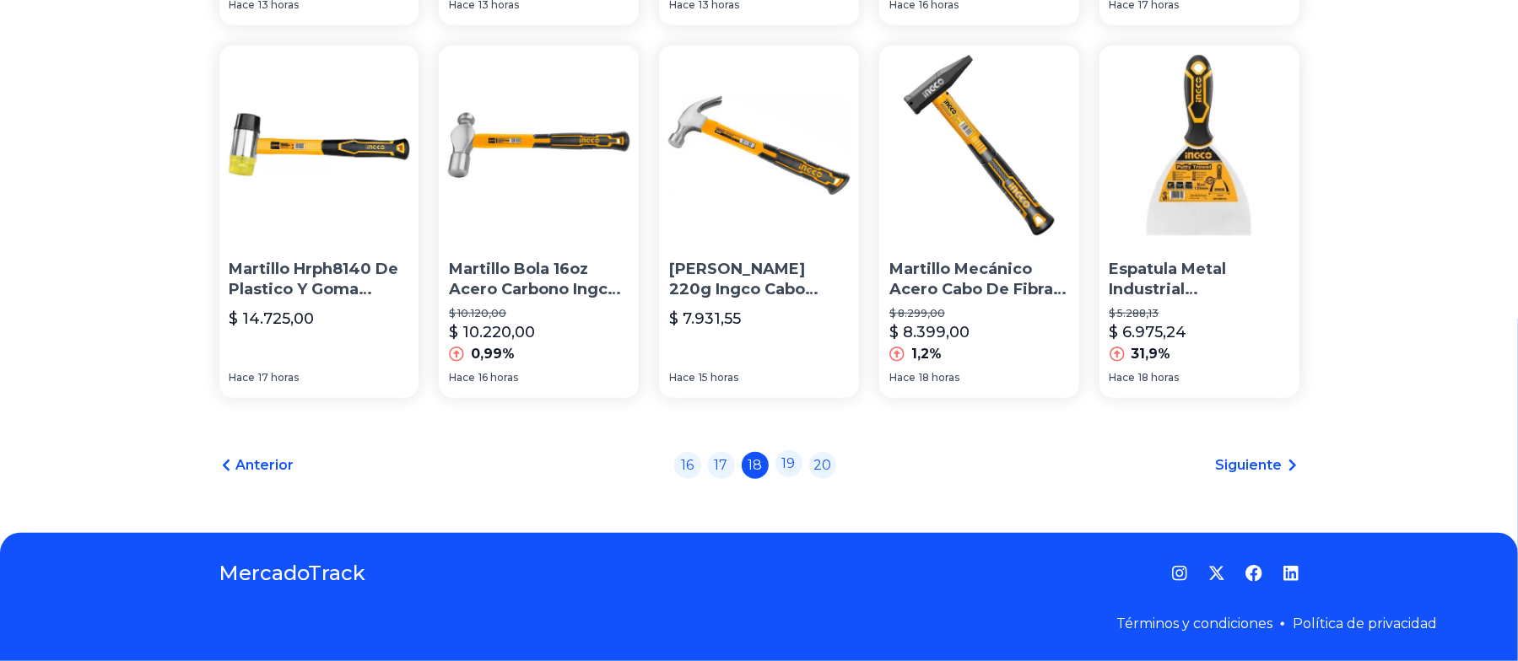
click at [801, 463] on link "19" at bounding box center [788, 463] width 27 height 27
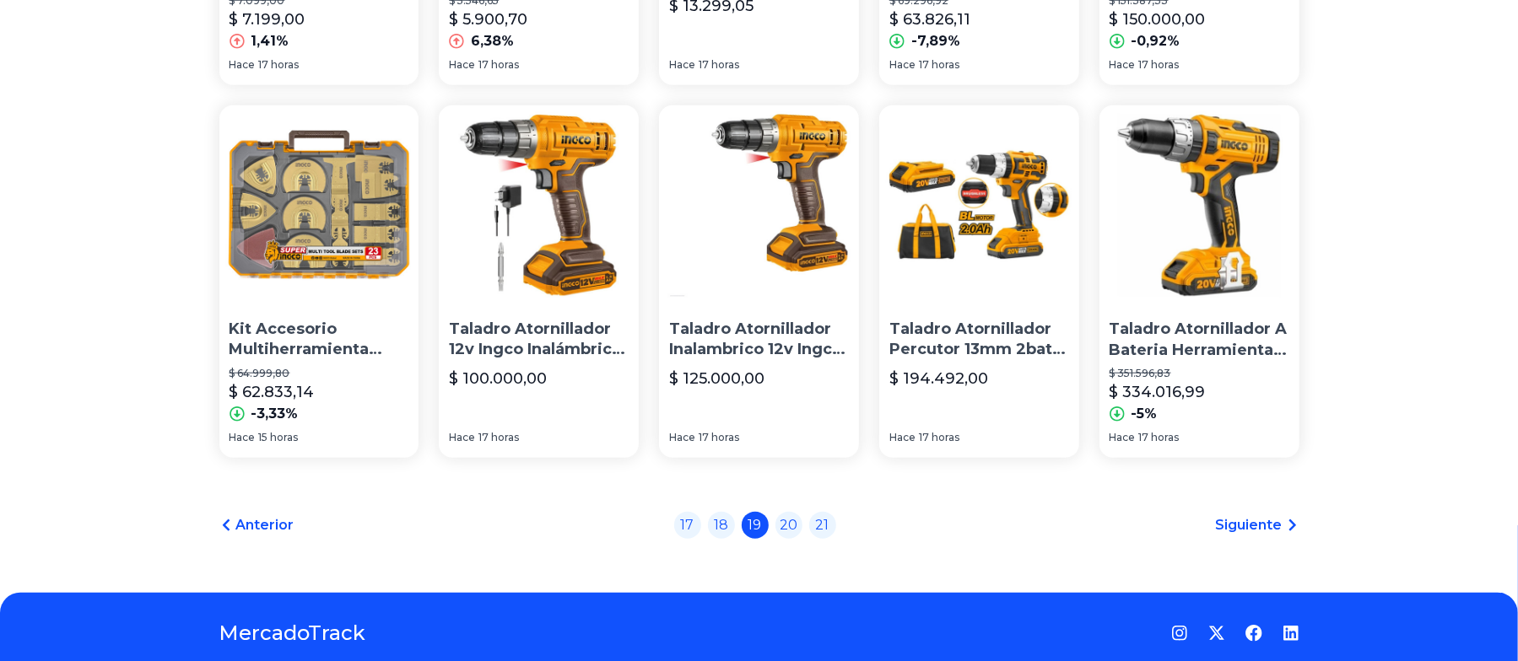
scroll to position [1249, 0]
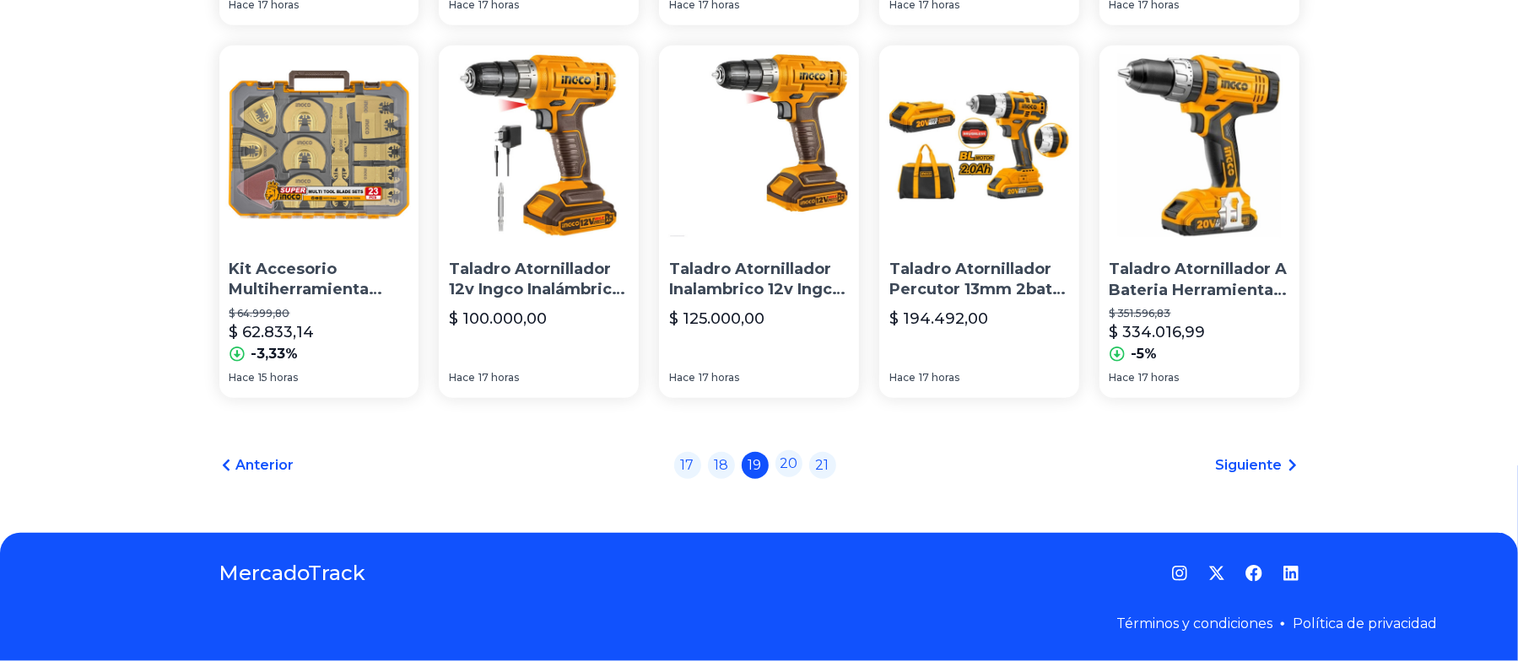
click at [802, 463] on link "20" at bounding box center [788, 463] width 27 height 27
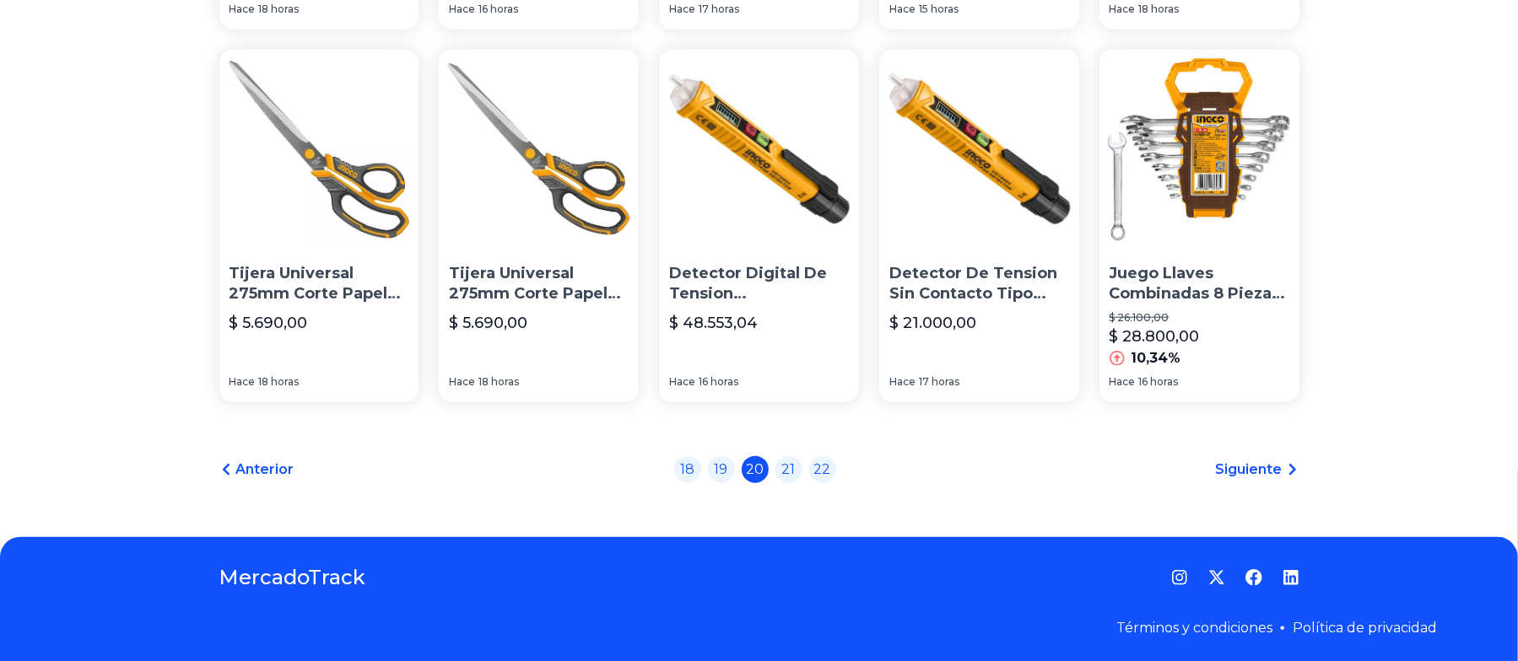
scroll to position [1249, 0]
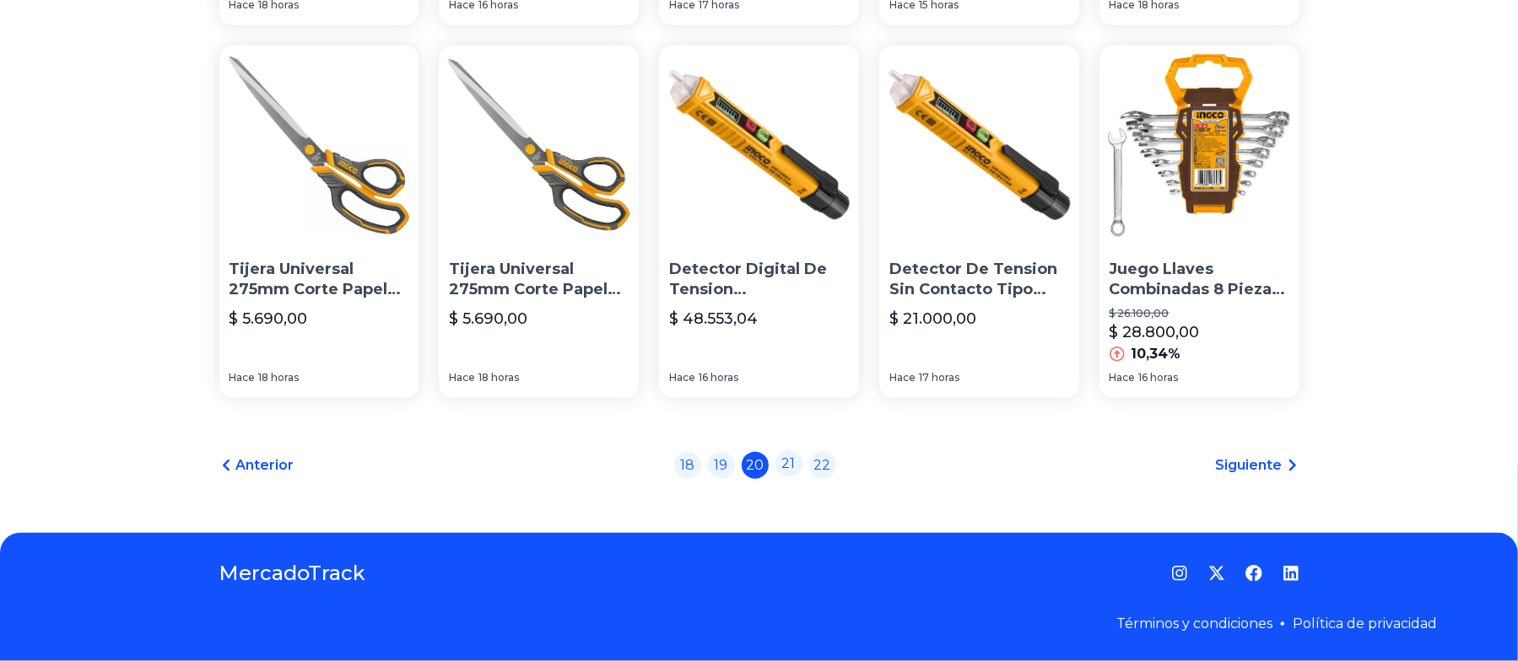
click at [793, 463] on link "21" at bounding box center [788, 463] width 27 height 27
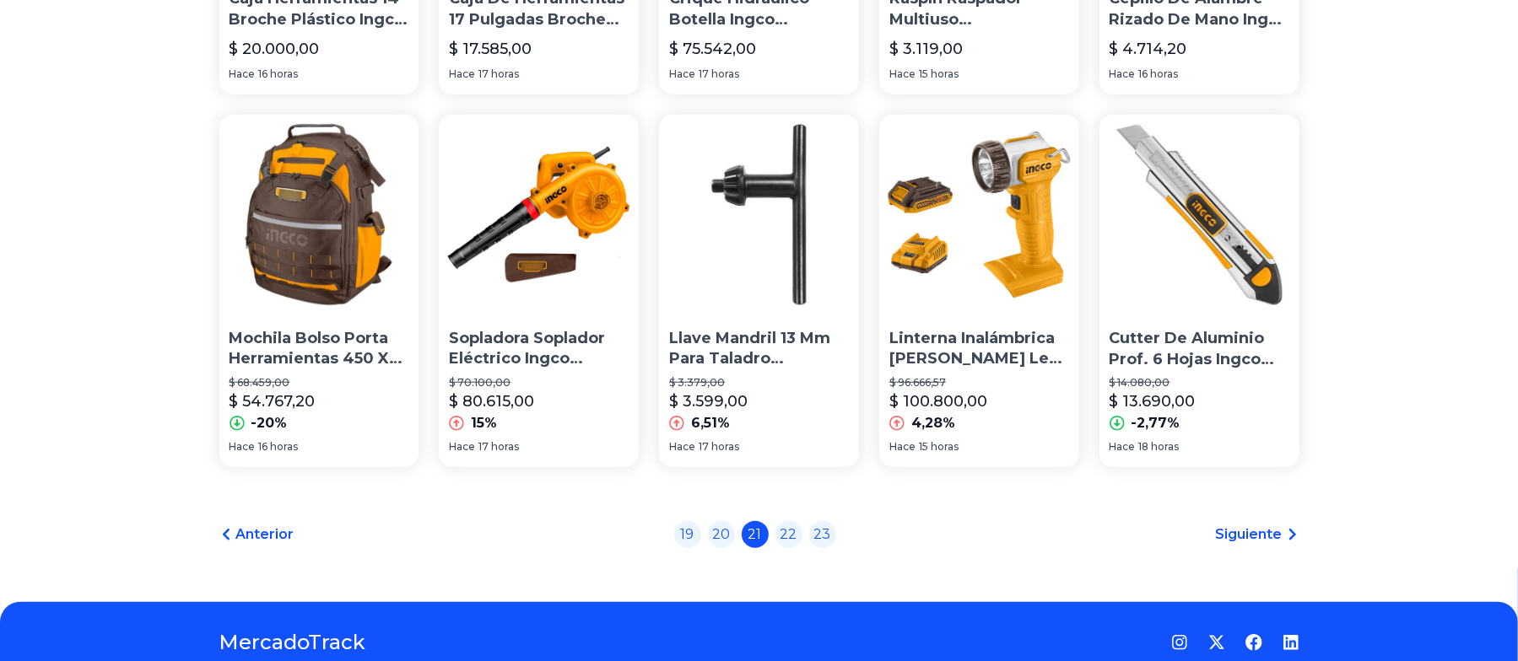
scroll to position [1187, 0]
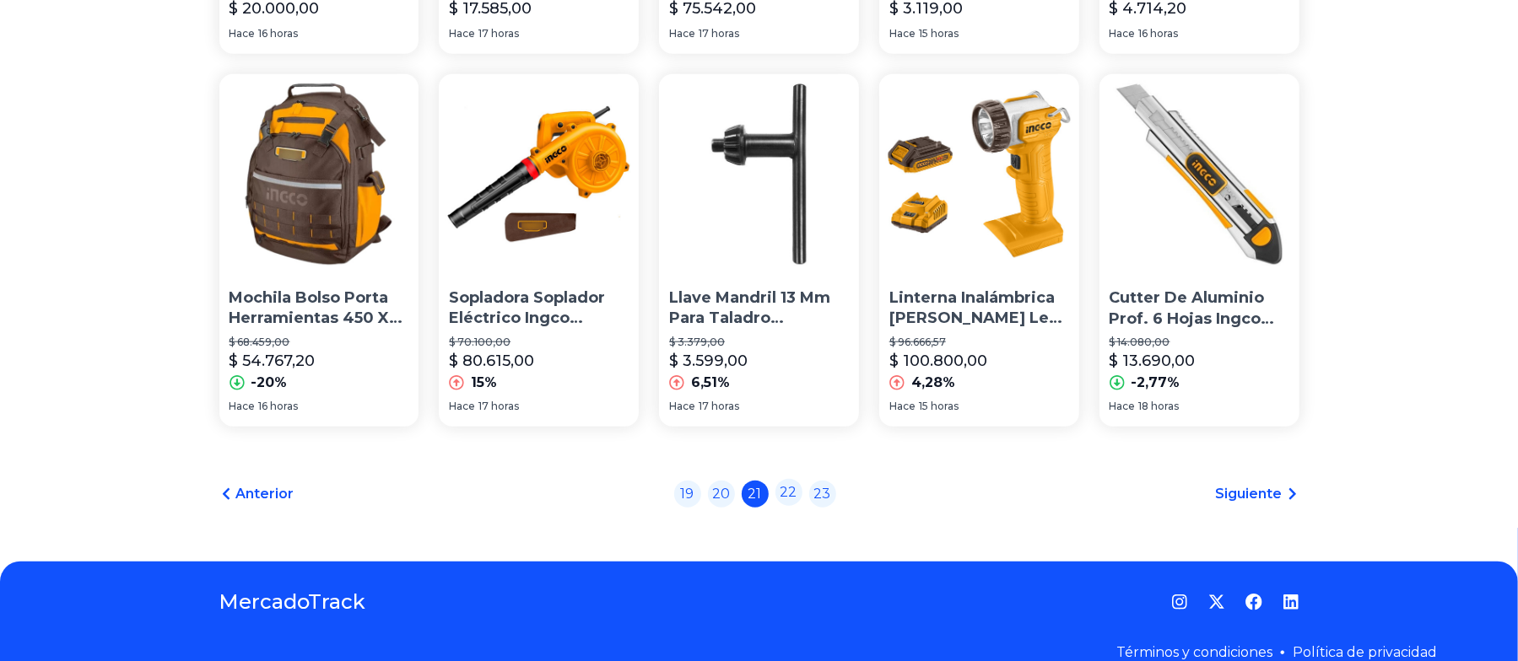
click at [798, 463] on link "22" at bounding box center [788, 492] width 27 height 27
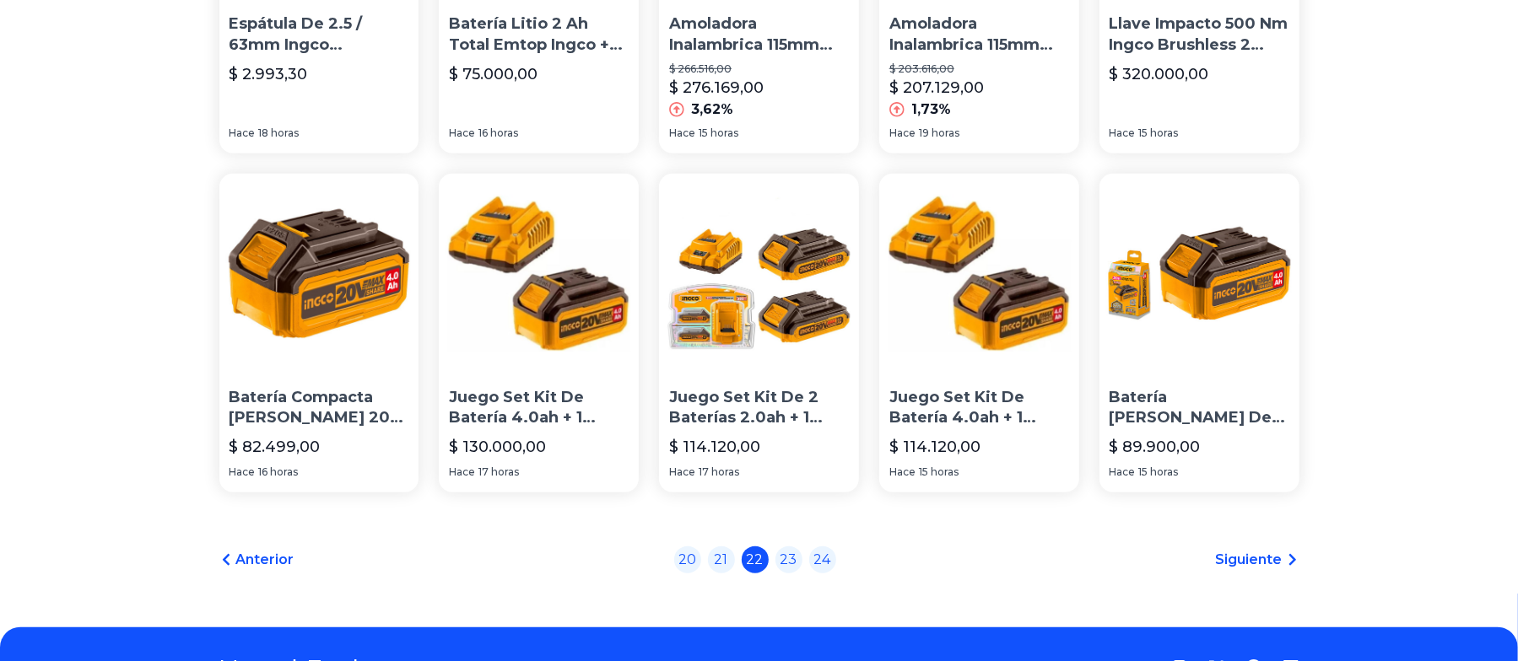
scroll to position [1140, 0]
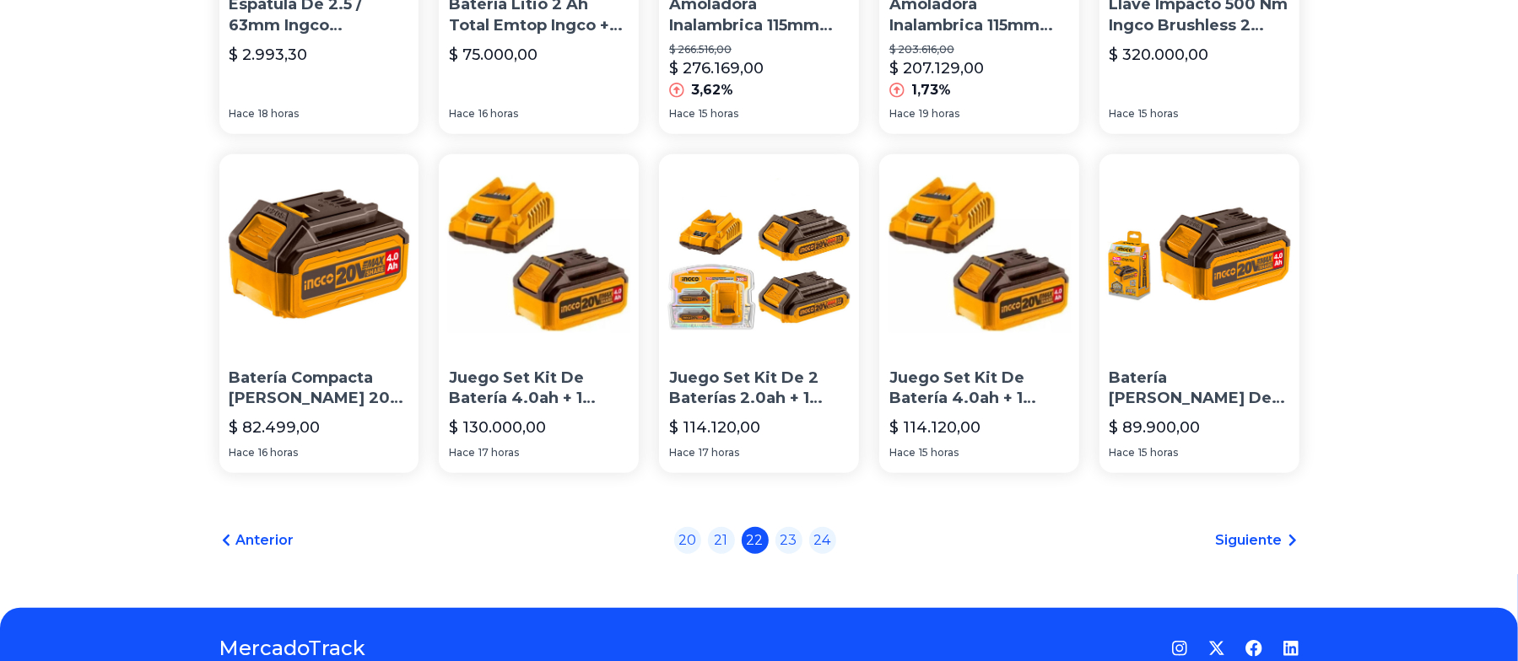
click at [1065, 463] on div "Anterior 20 21 22 23 24 Siguiente" at bounding box center [759, 540] width 1080 height 27
click at [1065, 463] on span "Siguiente" at bounding box center [1249, 541] width 67 height 20
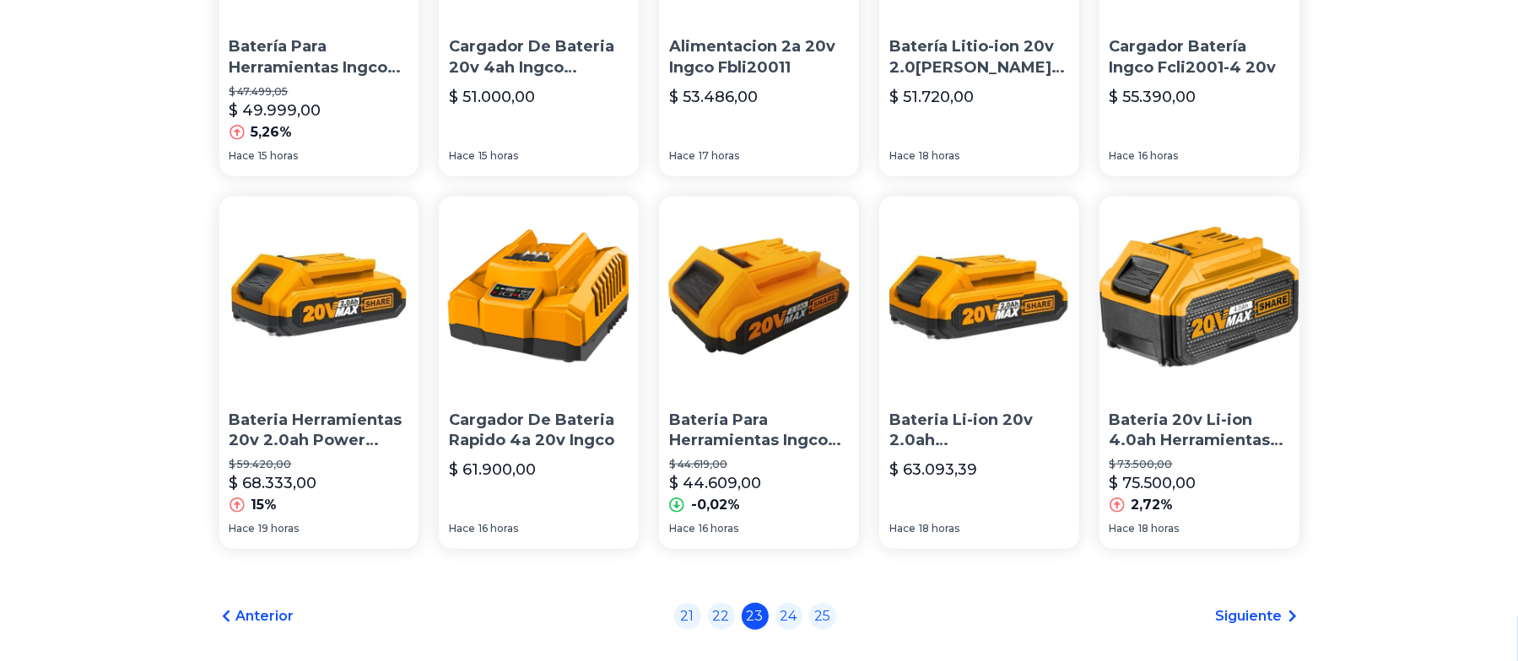
scroll to position [1187, 0]
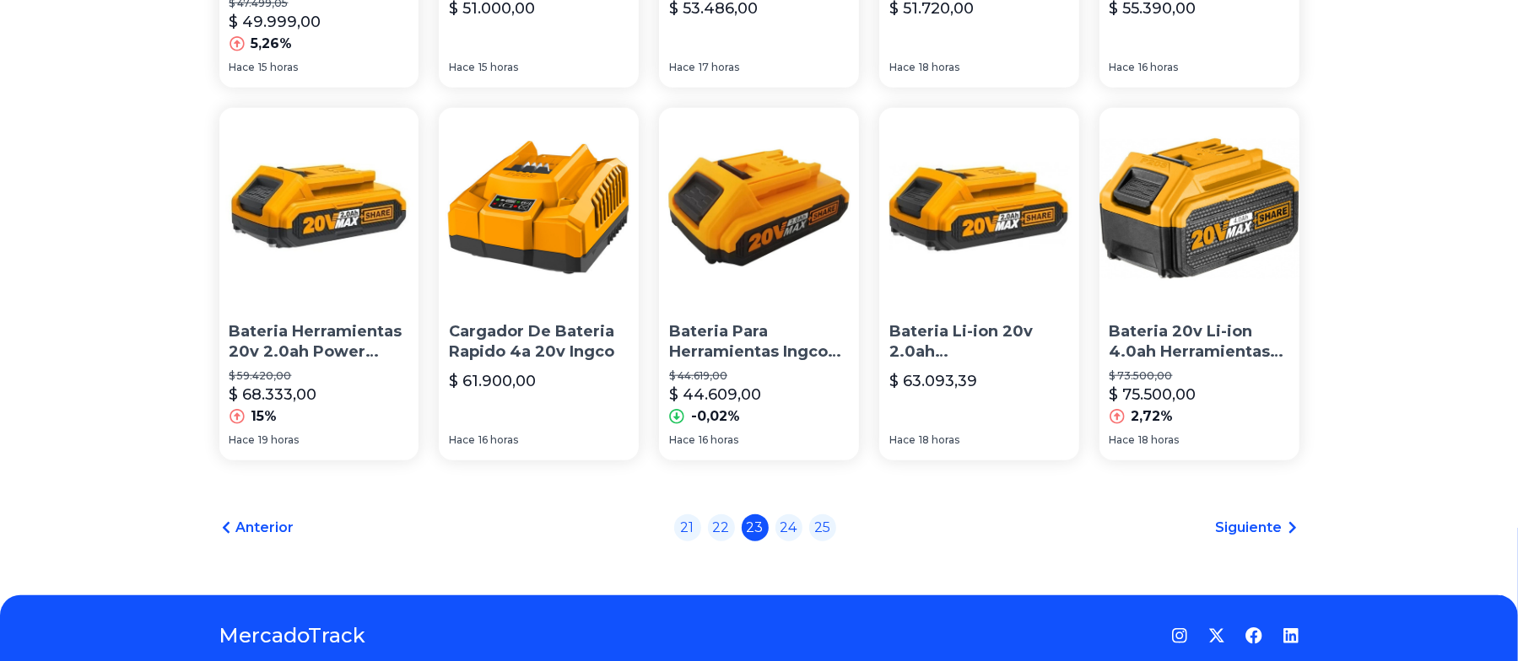
click at [1065, 463] on span "Siguiente" at bounding box center [1249, 528] width 67 height 20
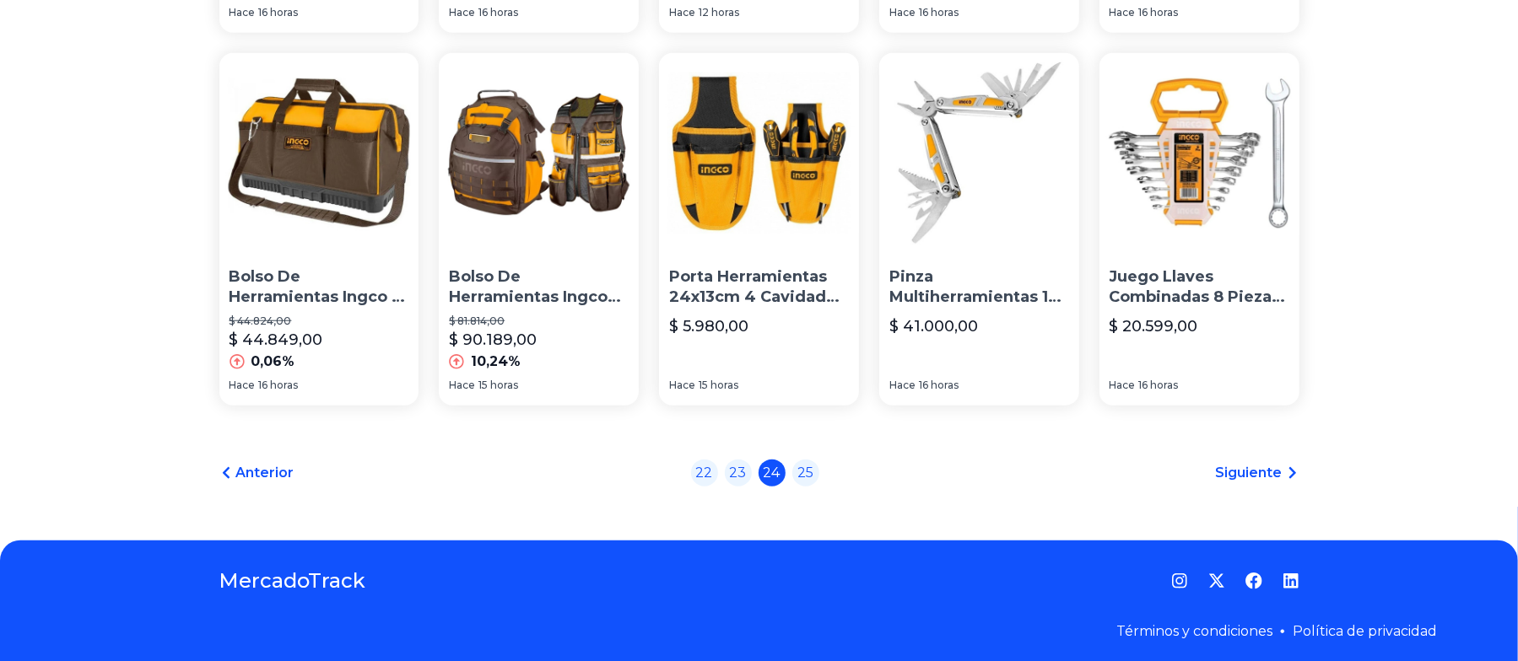
scroll to position [1216, 0]
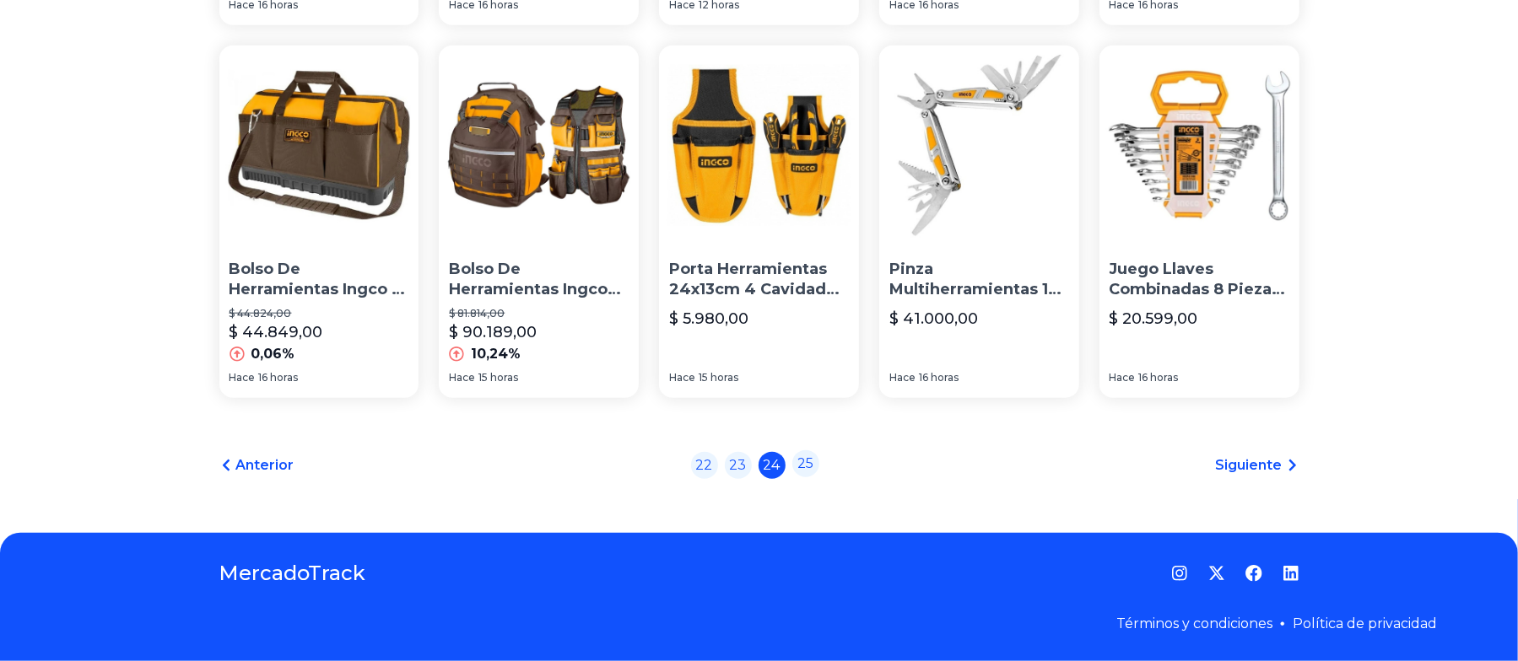
click at [815, 463] on link "25" at bounding box center [805, 463] width 27 height 27
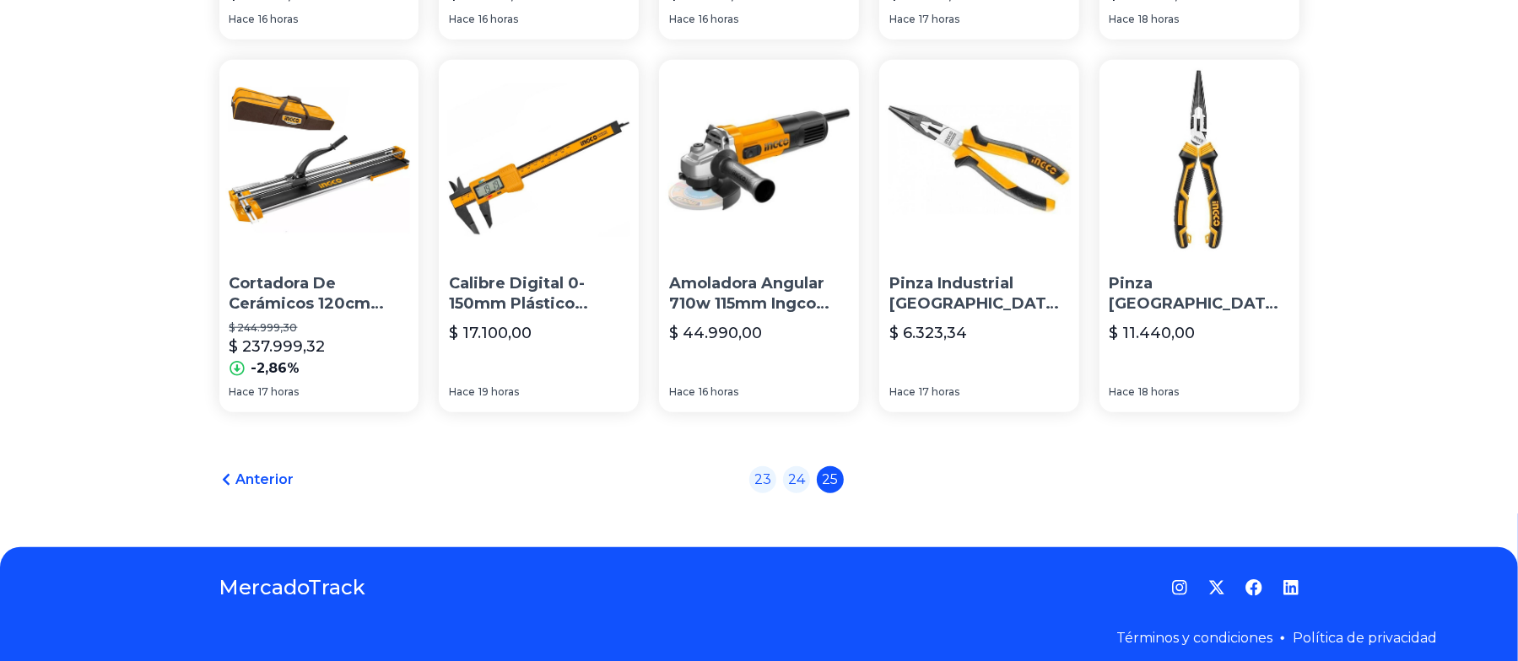
scroll to position [1216, 0]
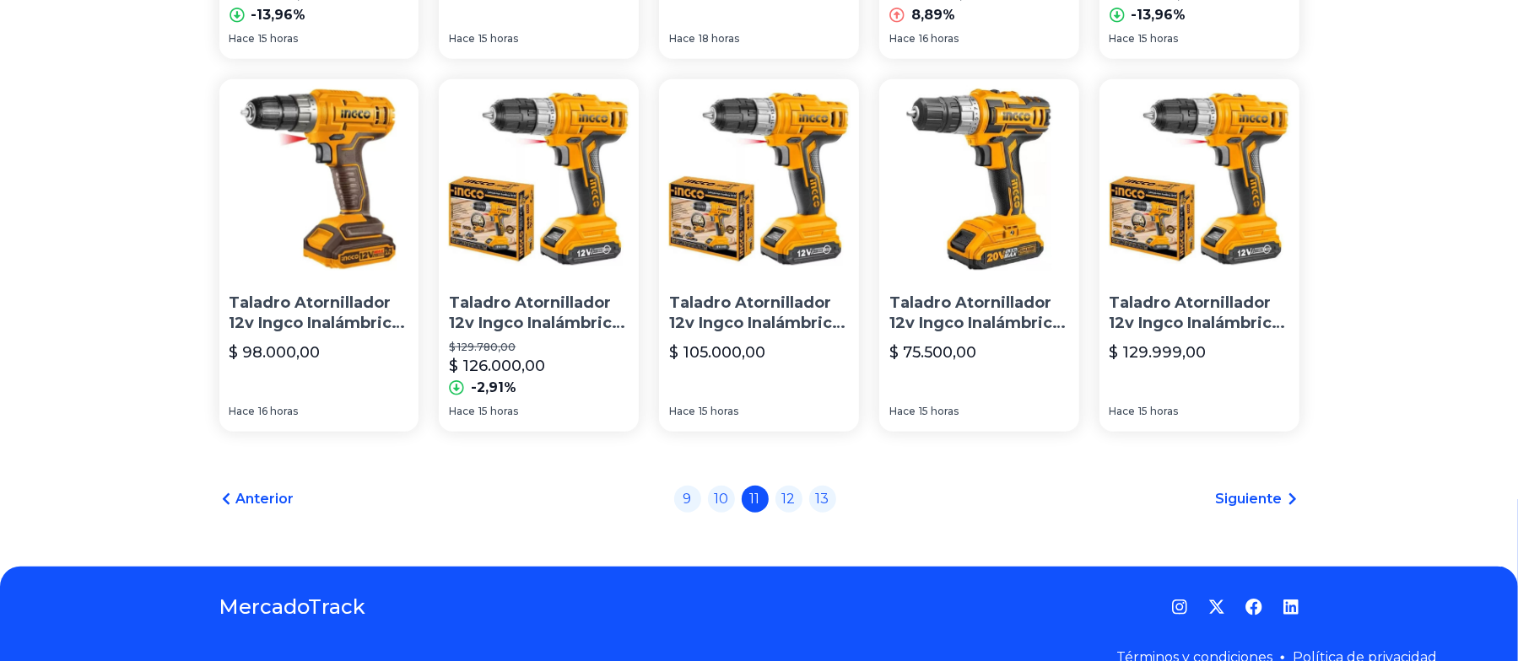
scroll to position [1191, 0]
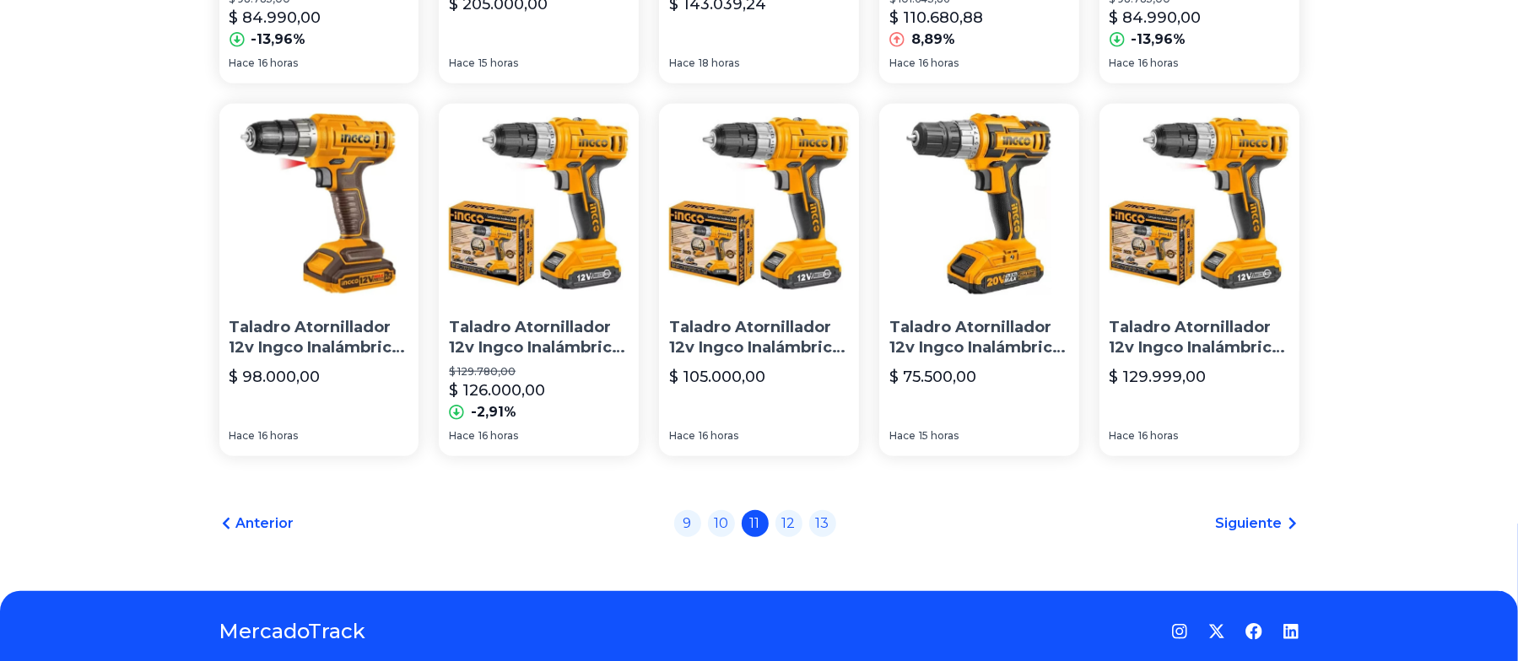
scroll to position [1191, 0]
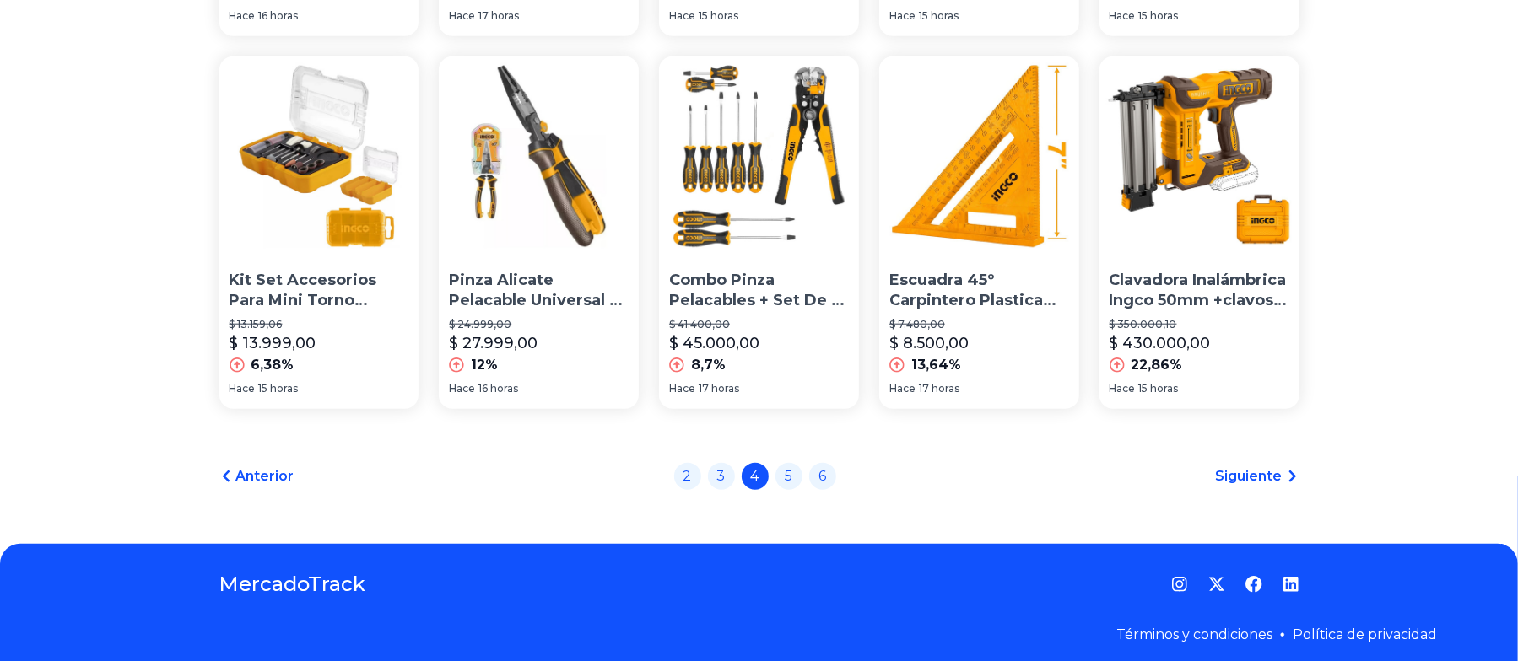
scroll to position [1249, 0]
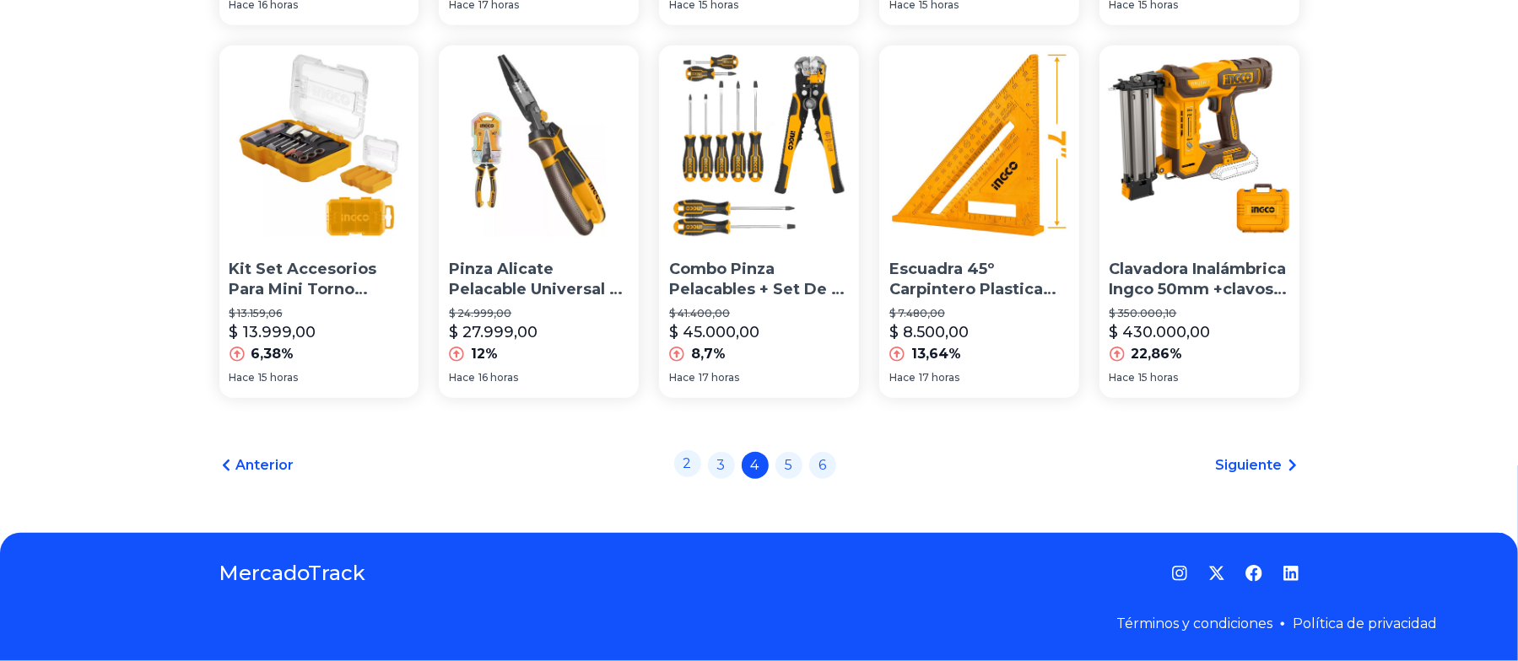
click at [691, 469] on link "2" at bounding box center [687, 463] width 27 height 27
